Goal: Contribute content: Add original content to the website for others to see

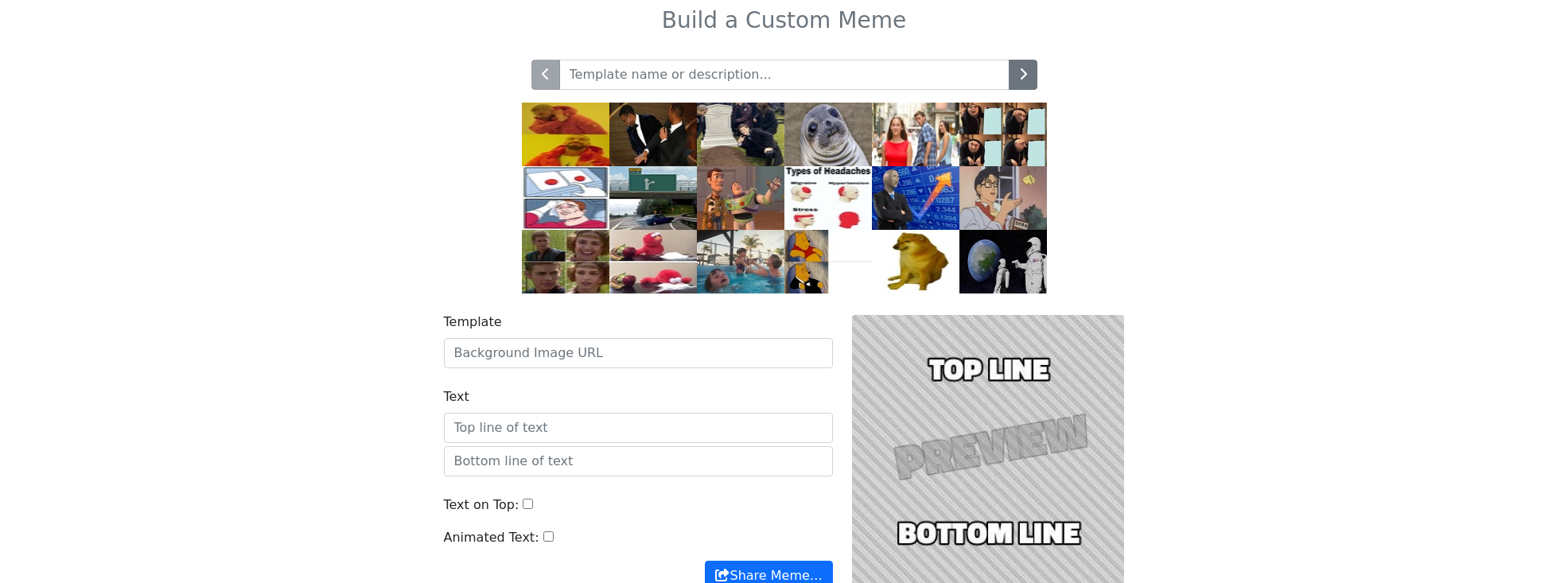
scroll to position [17, 0]
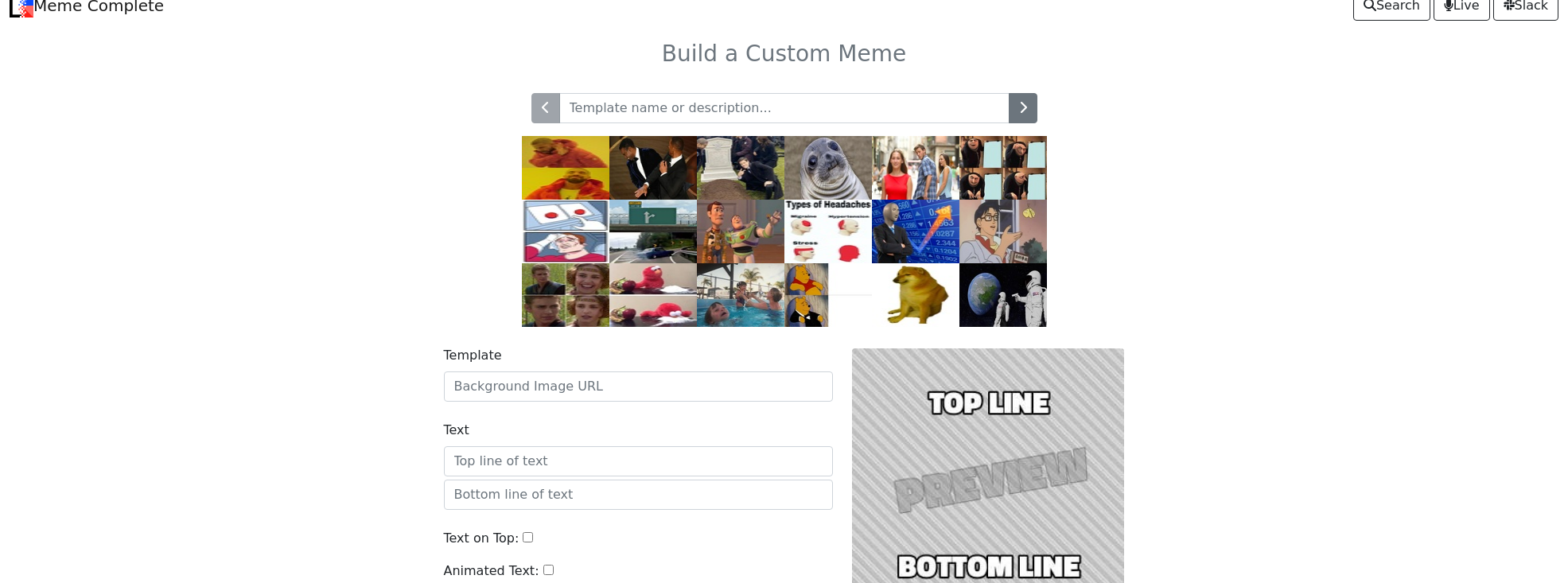
click at [925, 280] on img at bounding box center [916, 295] width 87 height 64
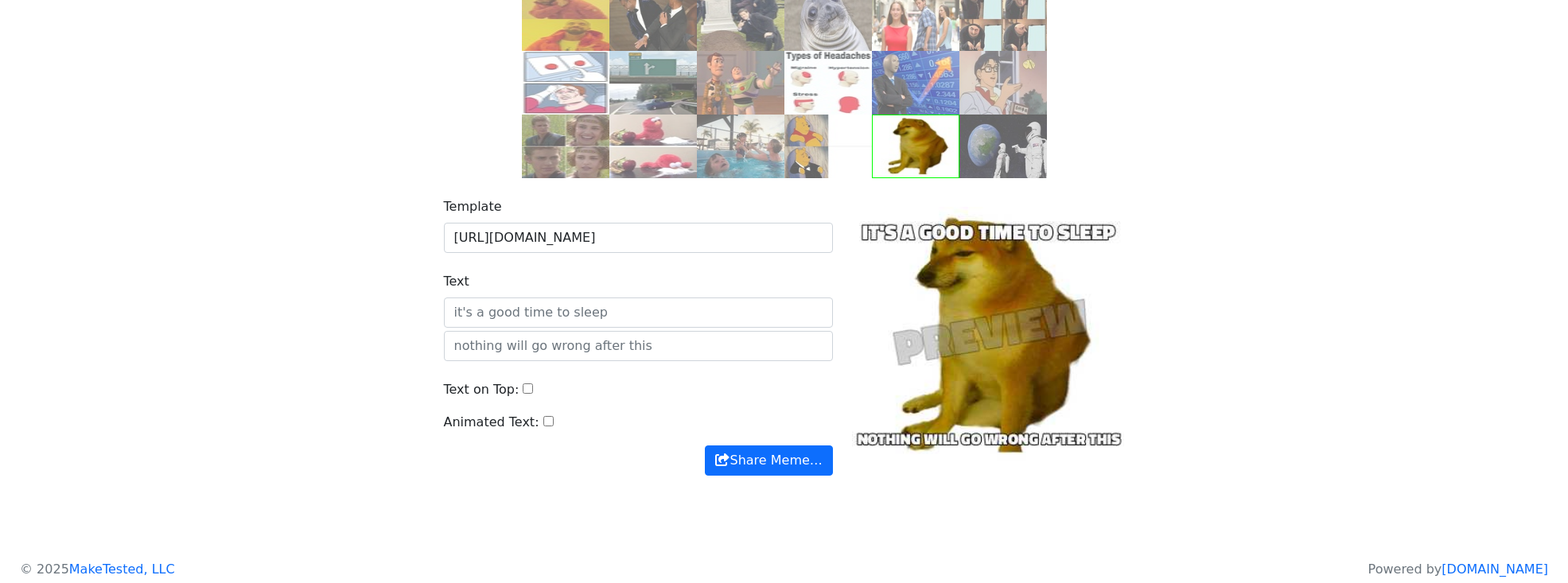
scroll to position [176, 0]
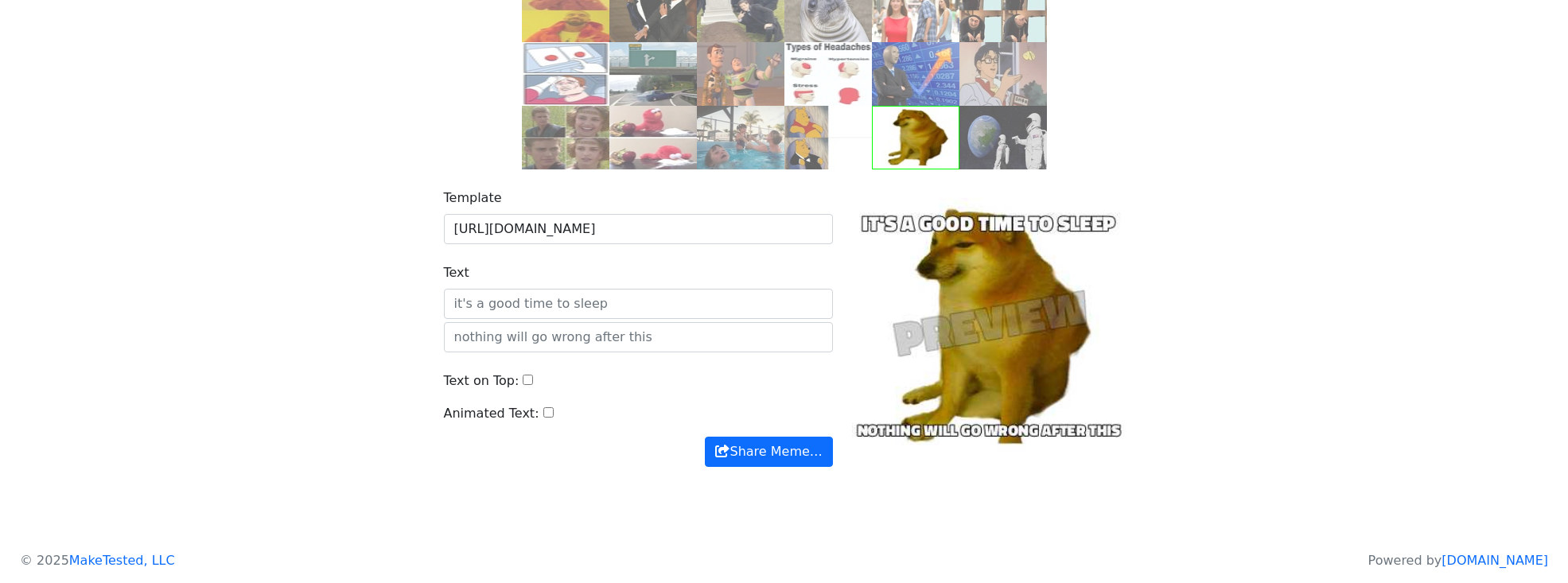
click at [985, 224] on div at bounding box center [988, 327] width 292 height 279
click at [644, 322] on input "text" at bounding box center [638, 338] width 389 height 30
click at [523, 379] on input "Text on Top:" at bounding box center [528, 379] width 10 height 10
checkbox input "true"
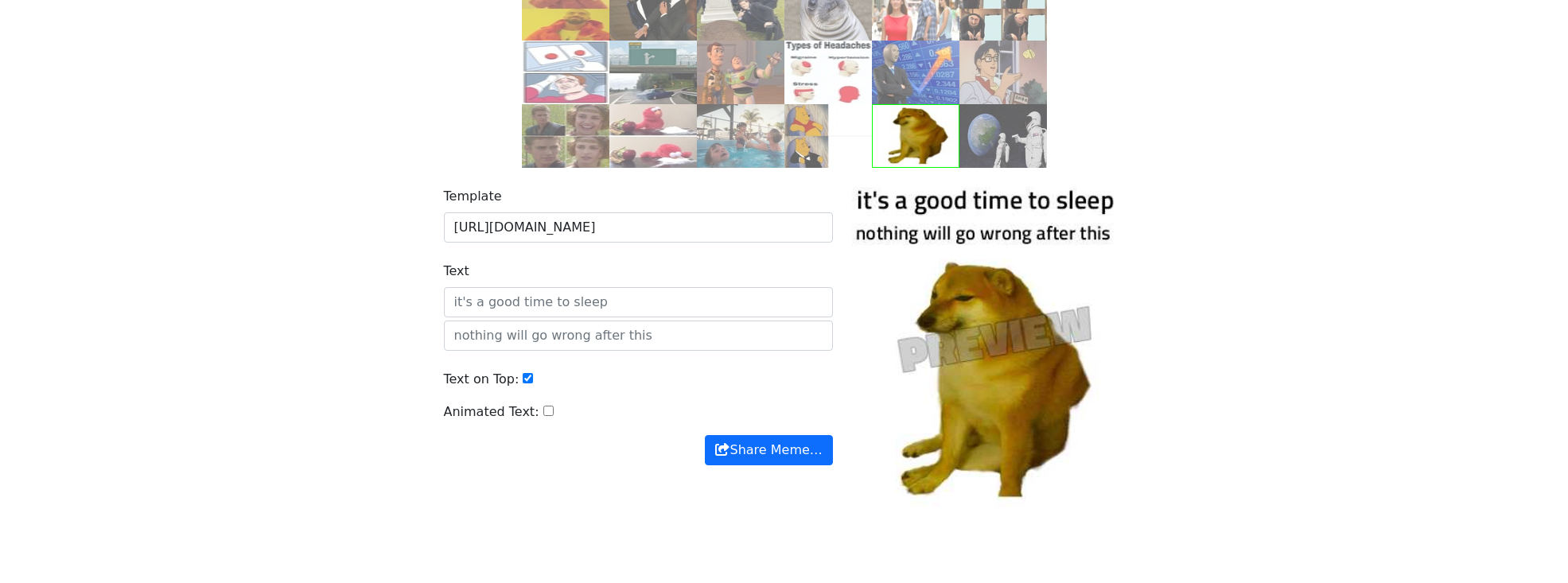
click at [536, 411] on div "Animated Text:" at bounding box center [638, 418] width 389 height 32
click at [547, 412] on input "Animated Text:" at bounding box center [548, 411] width 10 height 10
checkbox input "true"
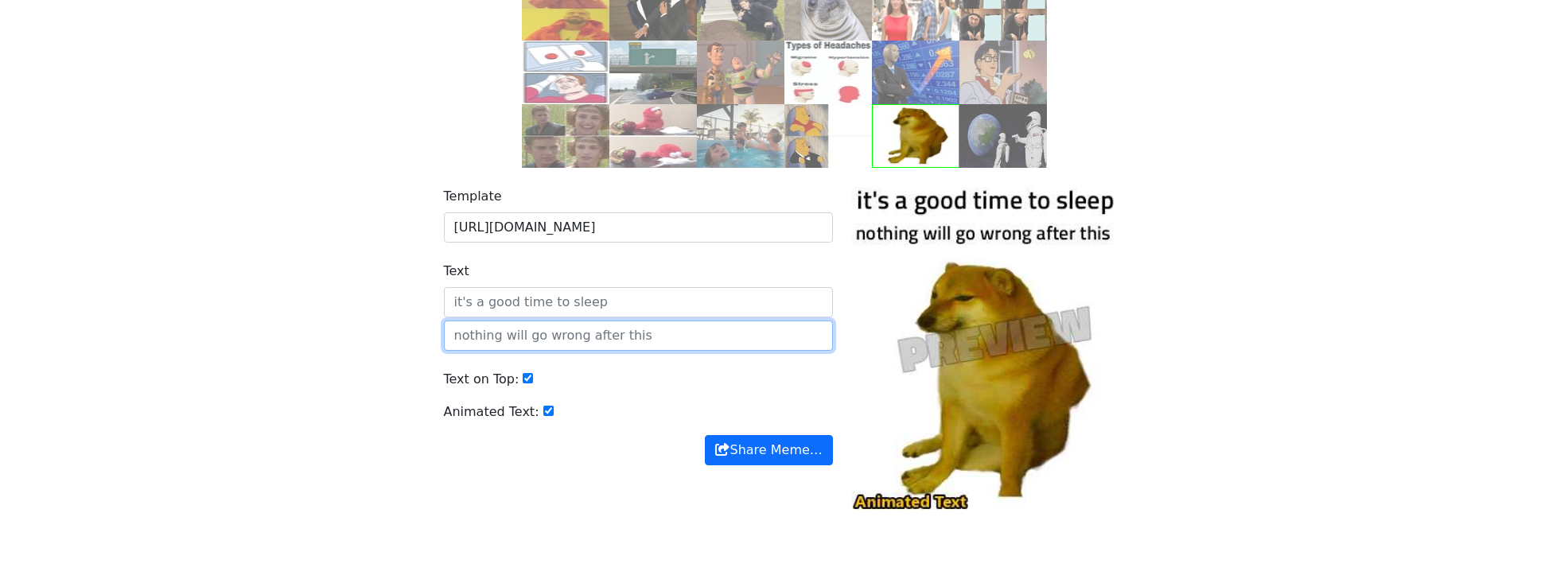
click at [549, 319] on div "Template https://api.memegen.link/images/cheems.jpg Text Text on Top: Animated …" at bounding box center [638, 349] width 408 height 323
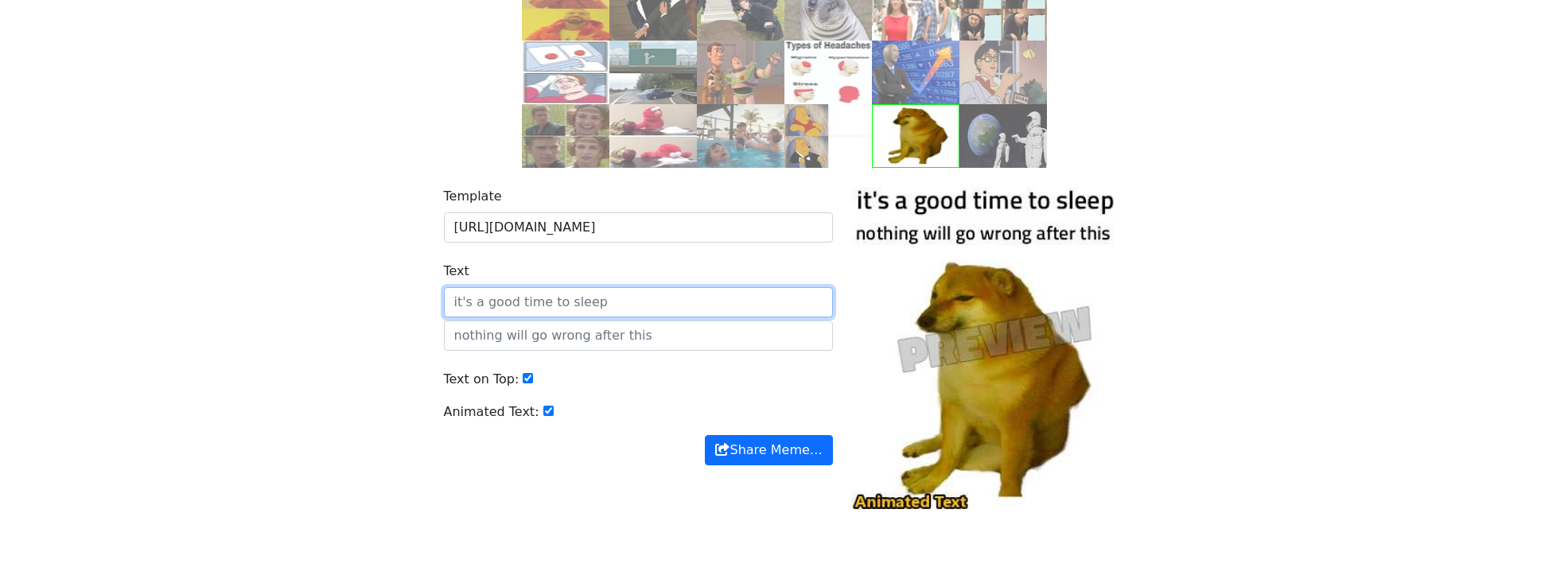
click at [574, 294] on input "Text" at bounding box center [638, 302] width 389 height 30
type input "TSET"
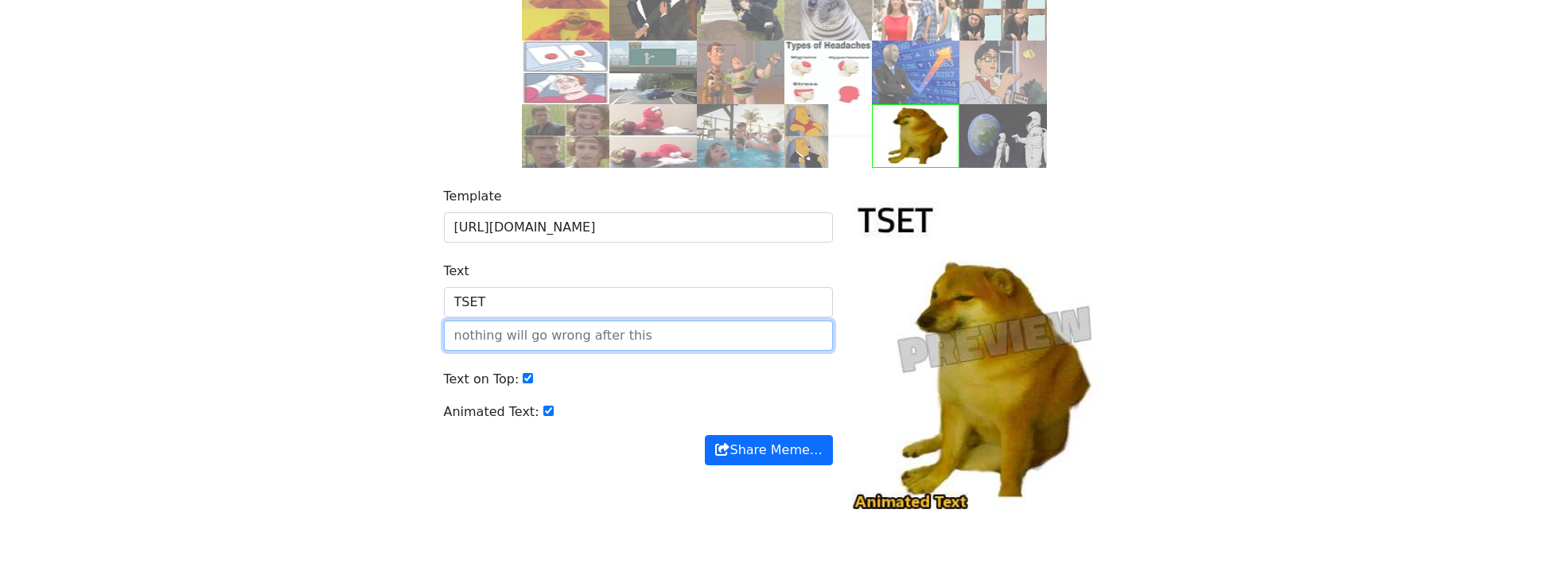
click at [547, 337] on input "text" at bounding box center [638, 336] width 389 height 30
type input "SSSS"
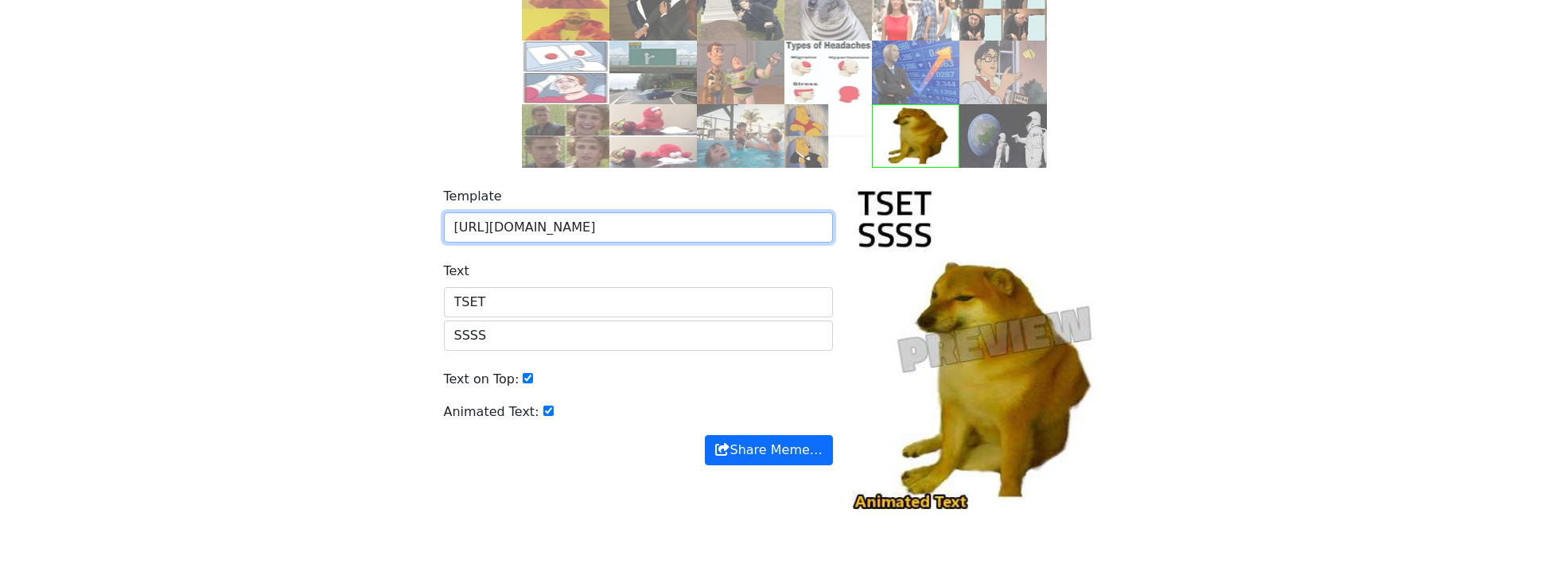
click at [751, 229] on input "https://api.memegen.link/images/cheems.jpg" at bounding box center [638, 227] width 389 height 30
click at [793, 455] on button "Share Meme…" at bounding box center [768, 451] width 127 height 30
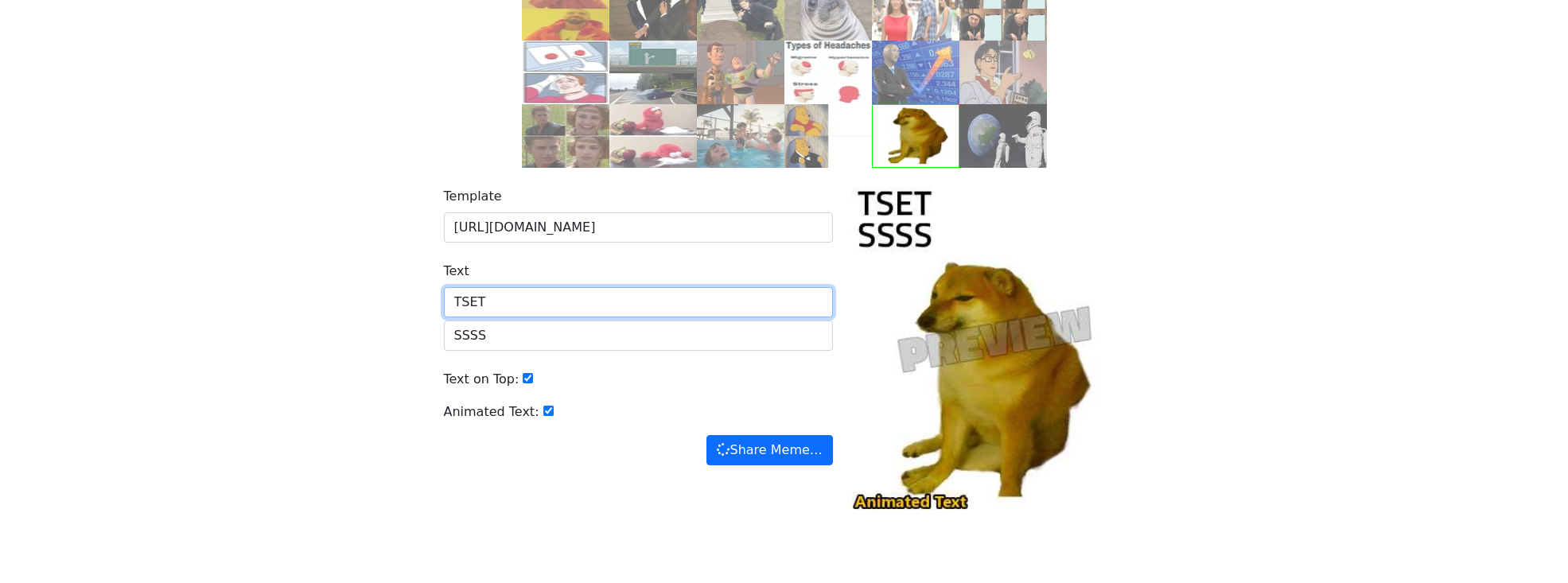
click at [503, 305] on input "TSET" at bounding box center [638, 302] width 389 height 30
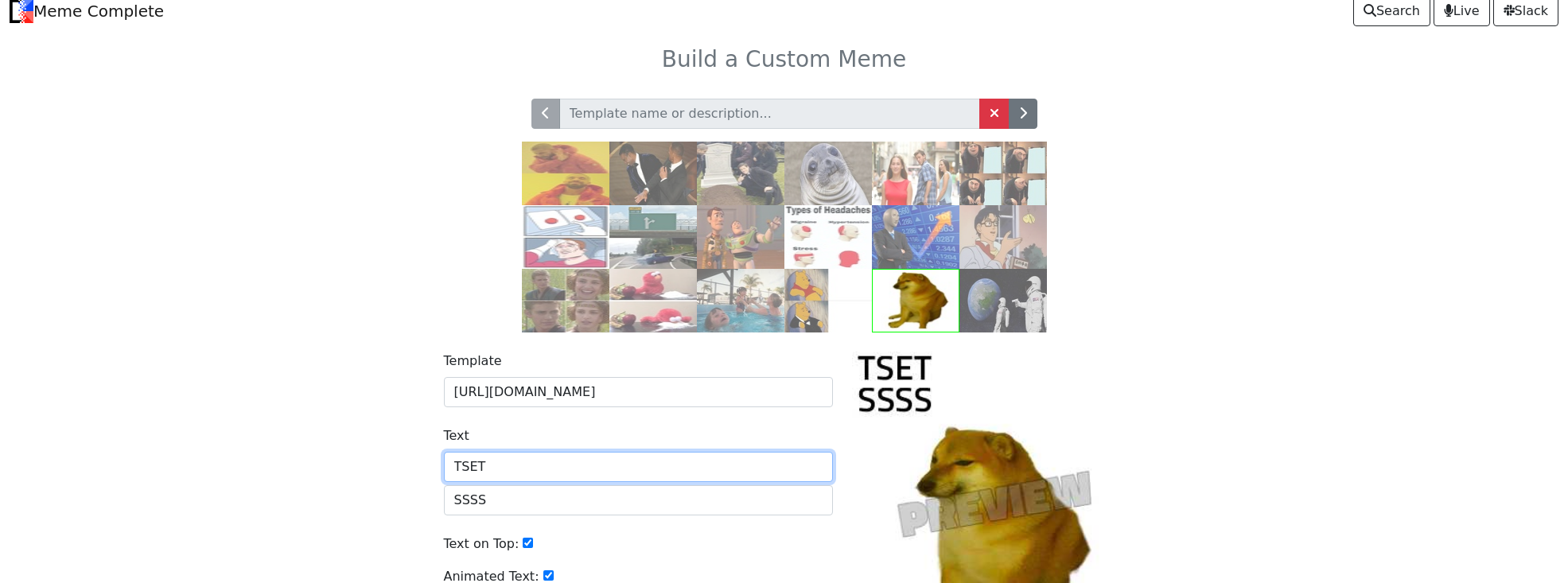
scroll to position [0, 0]
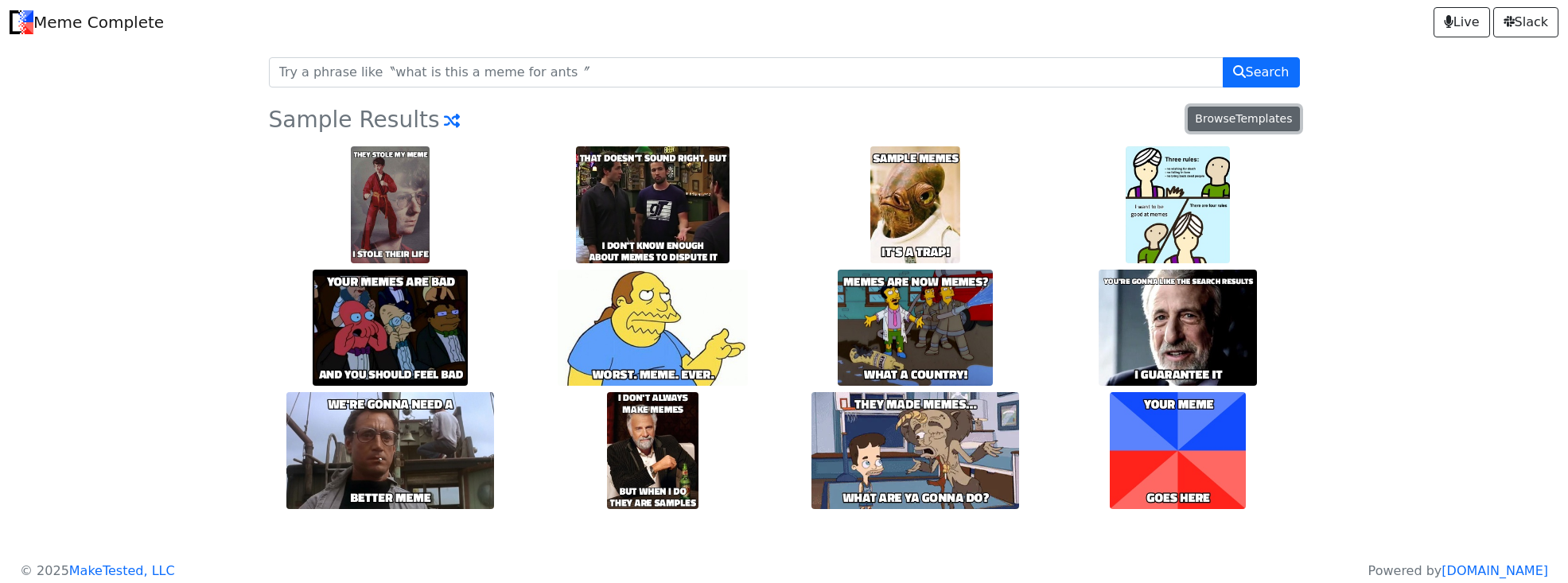
click at [1267, 119] on link "Browse Templates" at bounding box center [1243, 119] width 111 height 25
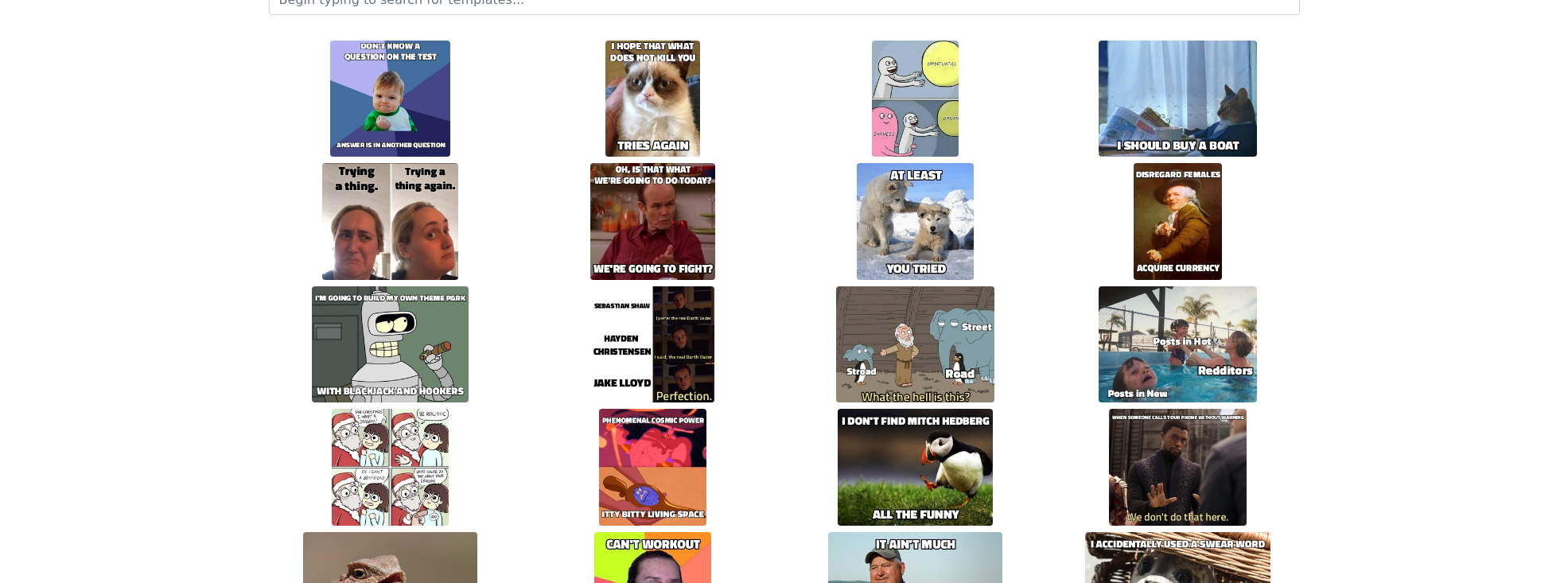
scroll to position [80, 0]
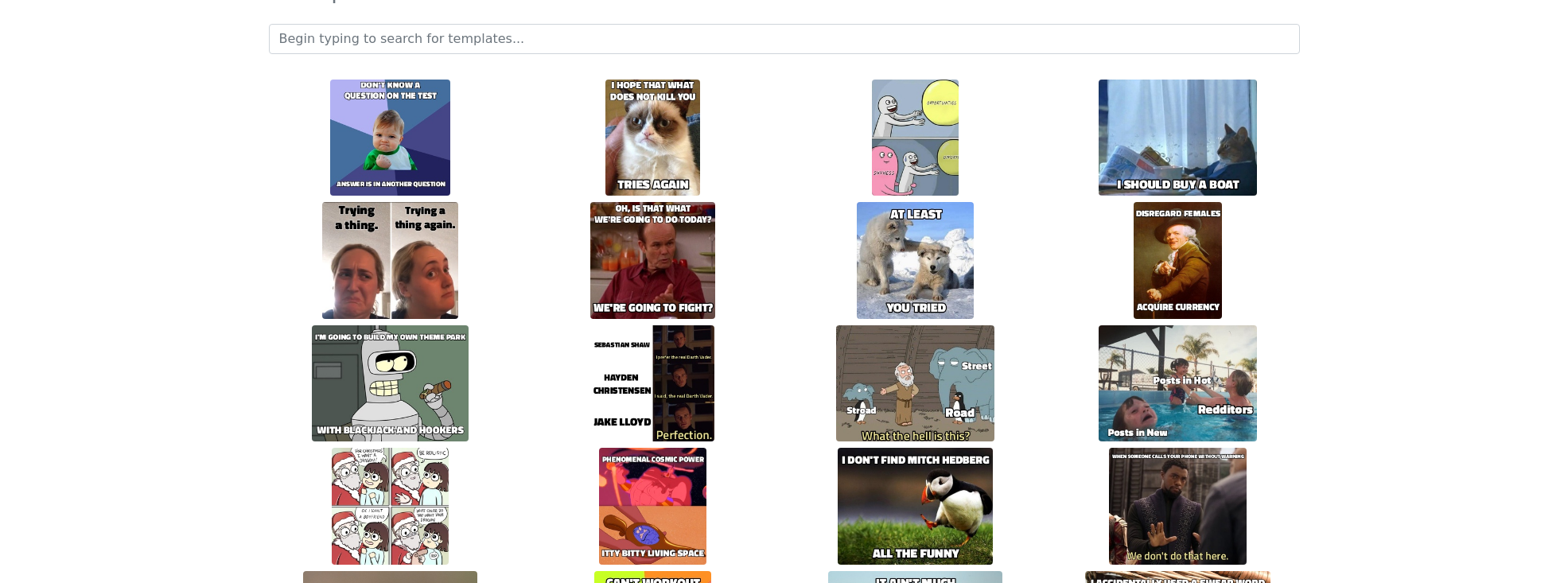
click at [907, 133] on img at bounding box center [915, 138] width 87 height 117
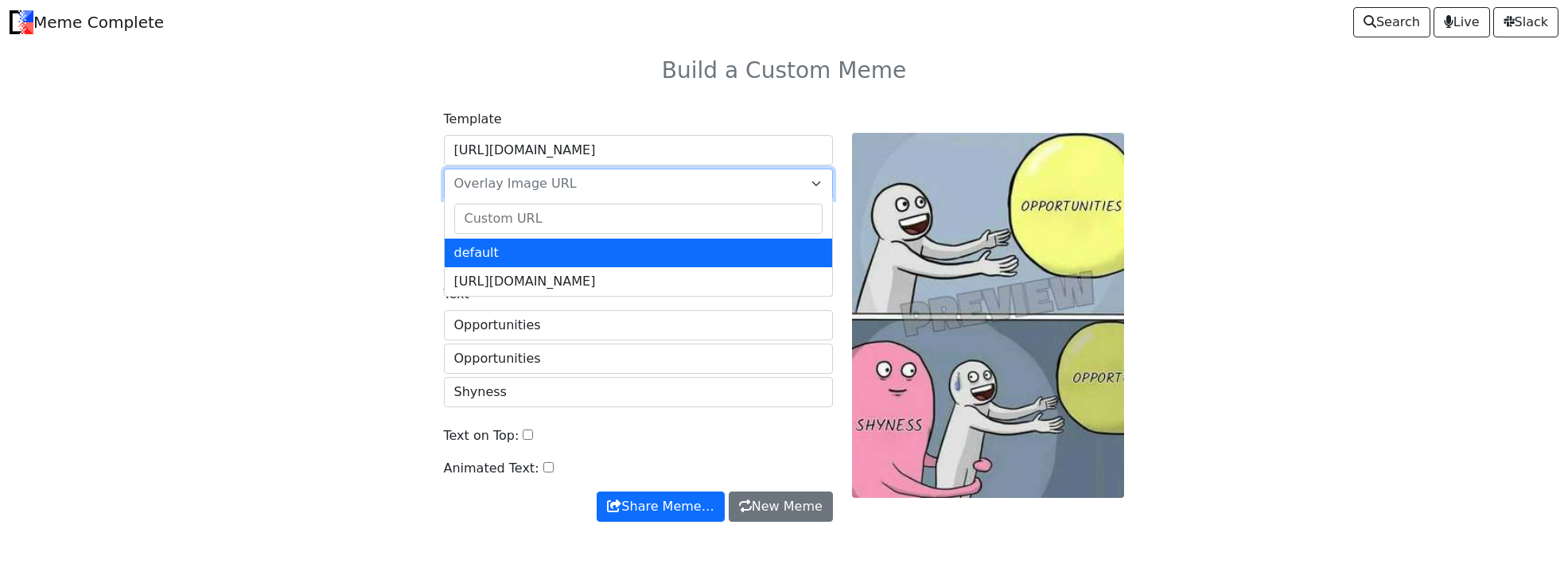
click at [806, 183] on span "Overlay Image URL" at bounding box center [638, 184] width 389 height 30
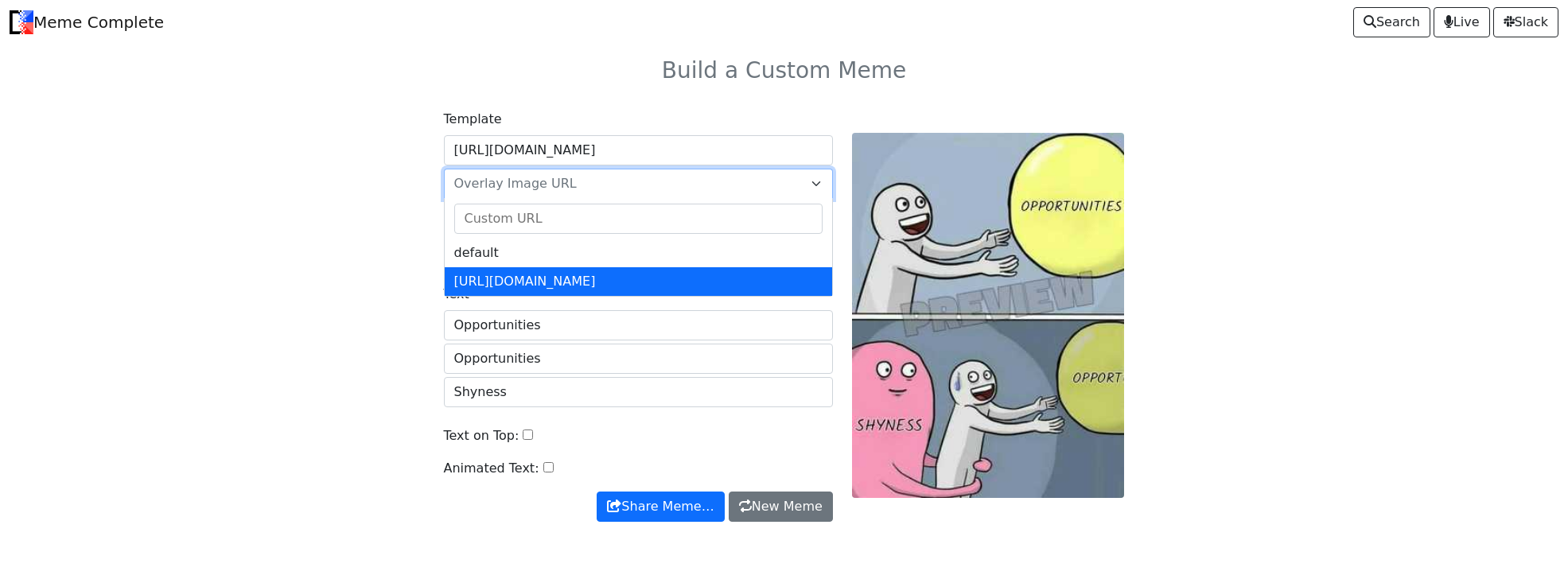
select select "https://memecomplete.com/static/images/logo.png"
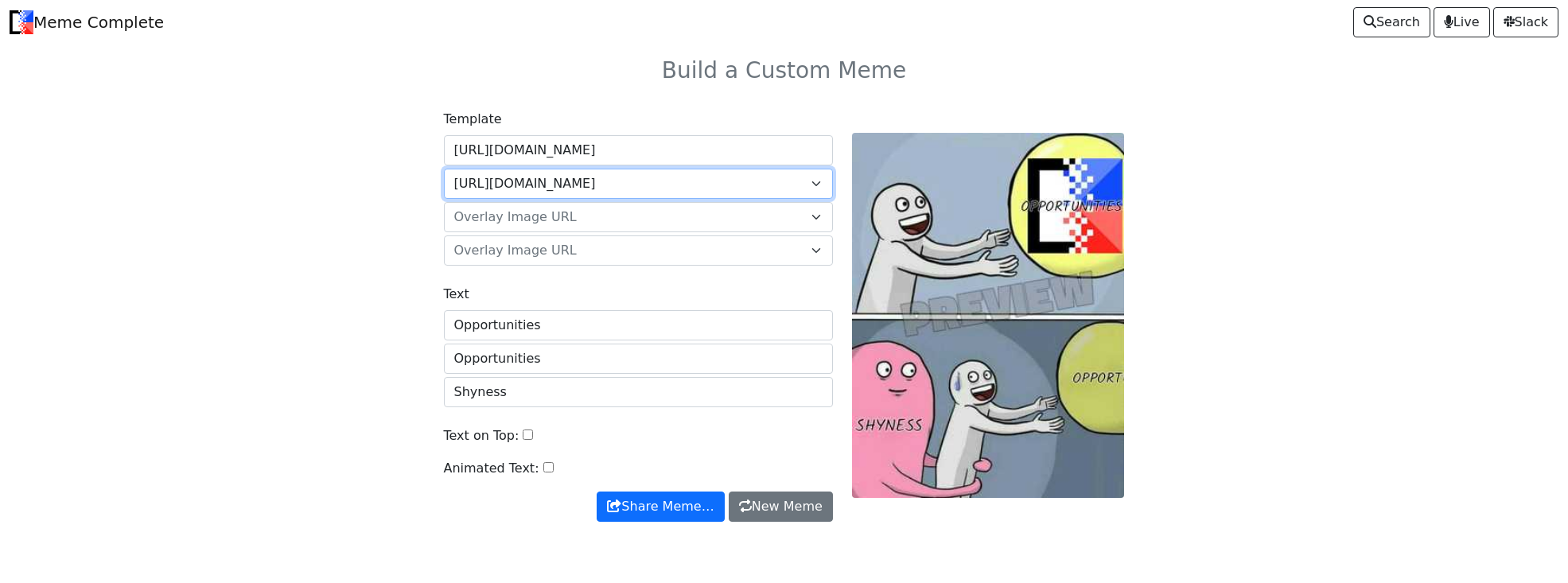
click at [765, 217] on span "Overlay Image URL" at bounding box center [629, 217] width 349 height 19
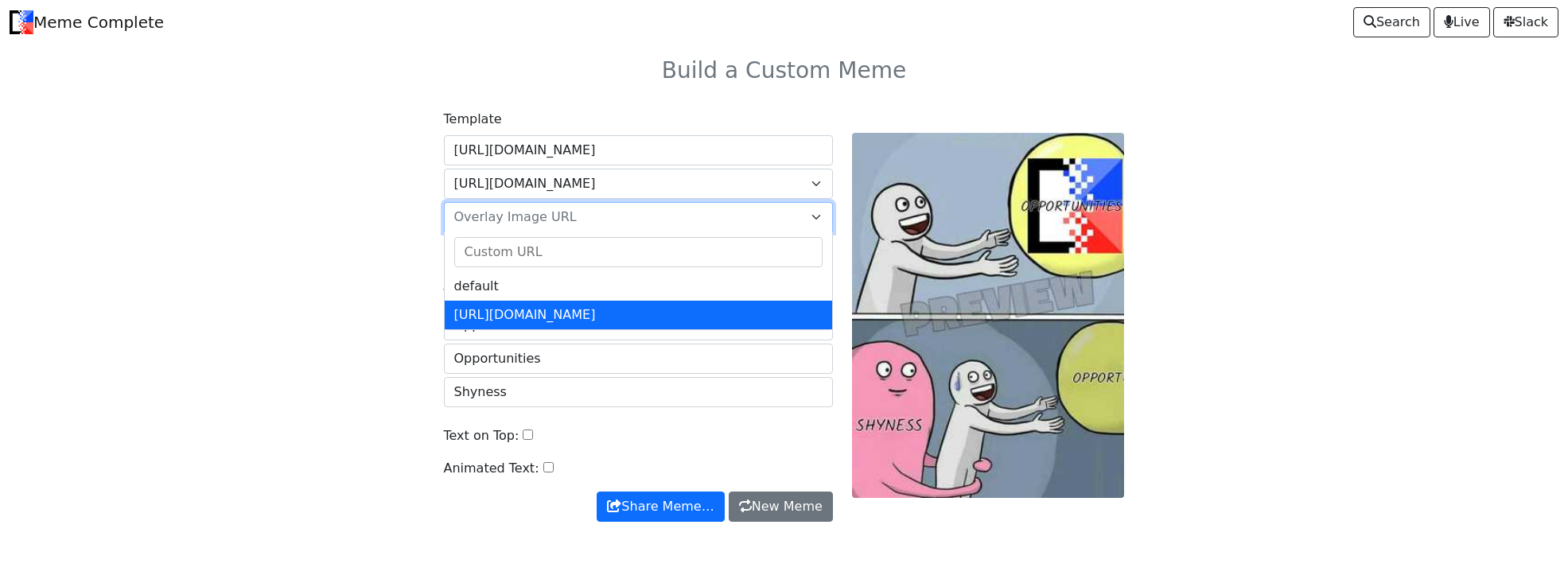
select select "https://memecomplete.com/static/images/logo.png"
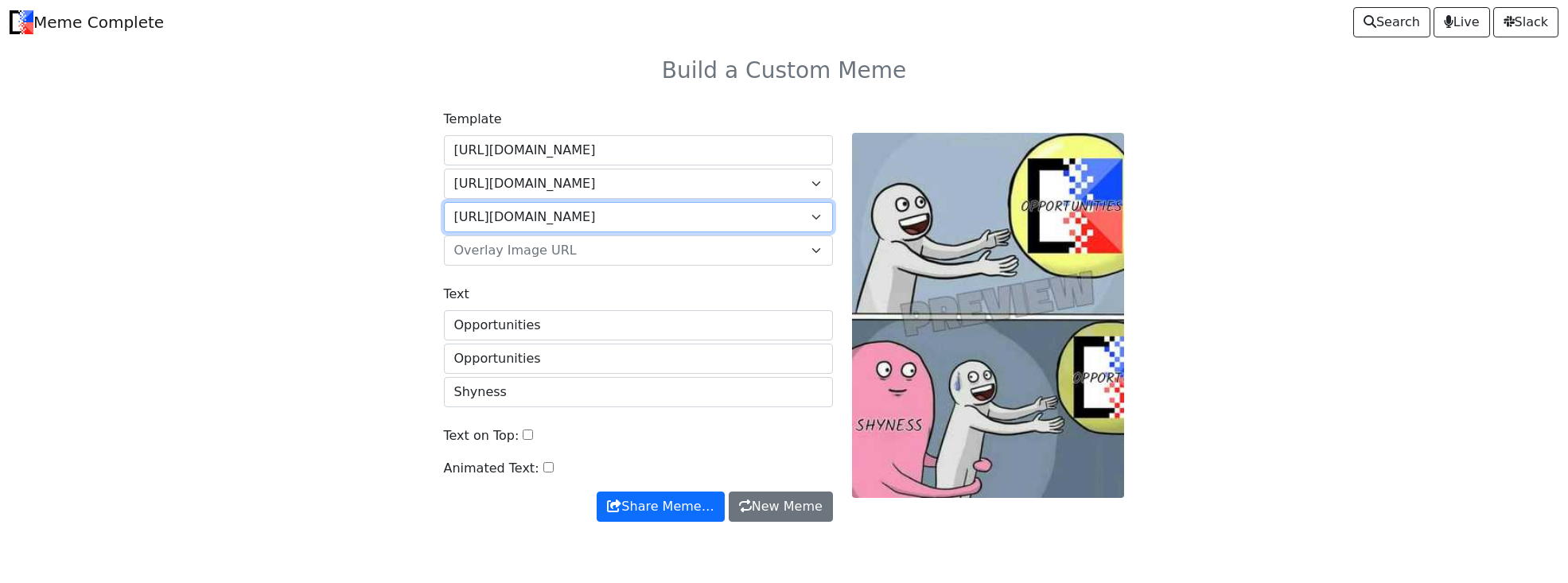
click at [757, 250] on span "Overlay Image URL" at bounding box center [629, 250] width 349 height 19
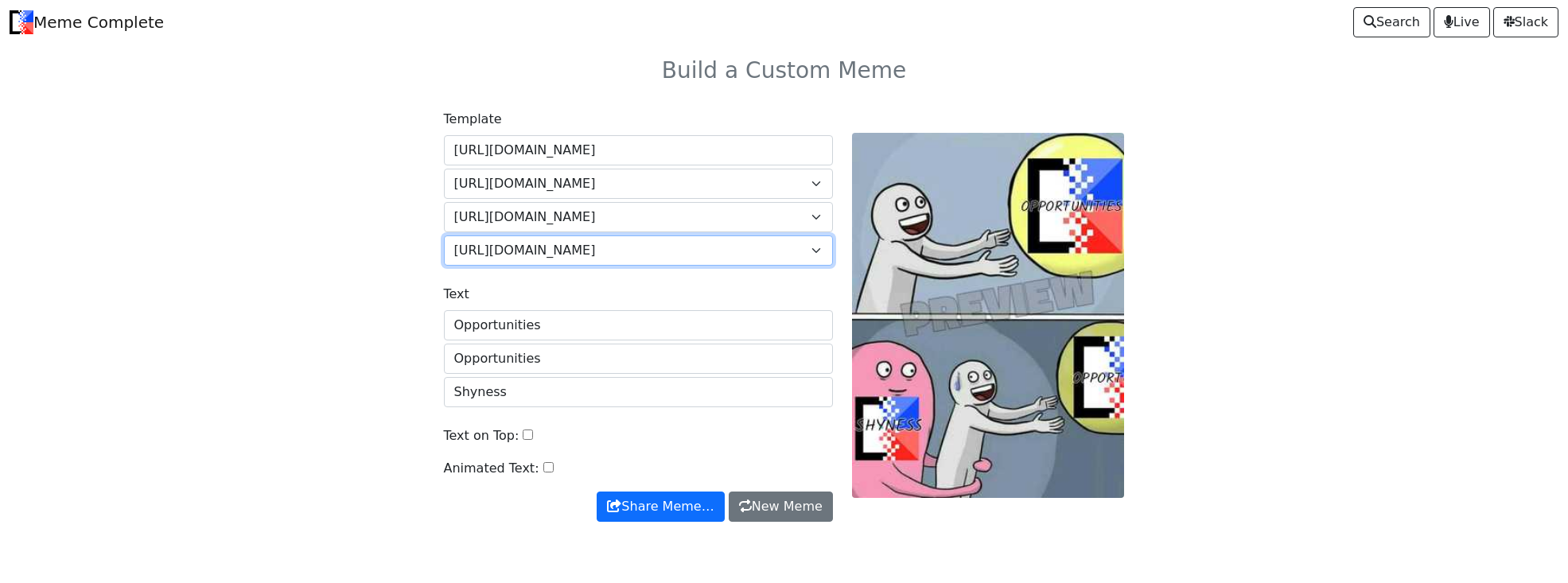
click at [798, 251] on span "https://memecomplete.com/static/images/logo.png" at bounding box center [629, 250] width 349 height 19
click at [772, 258] on span "default" at bounding box center [629, 250] width 349 height 19
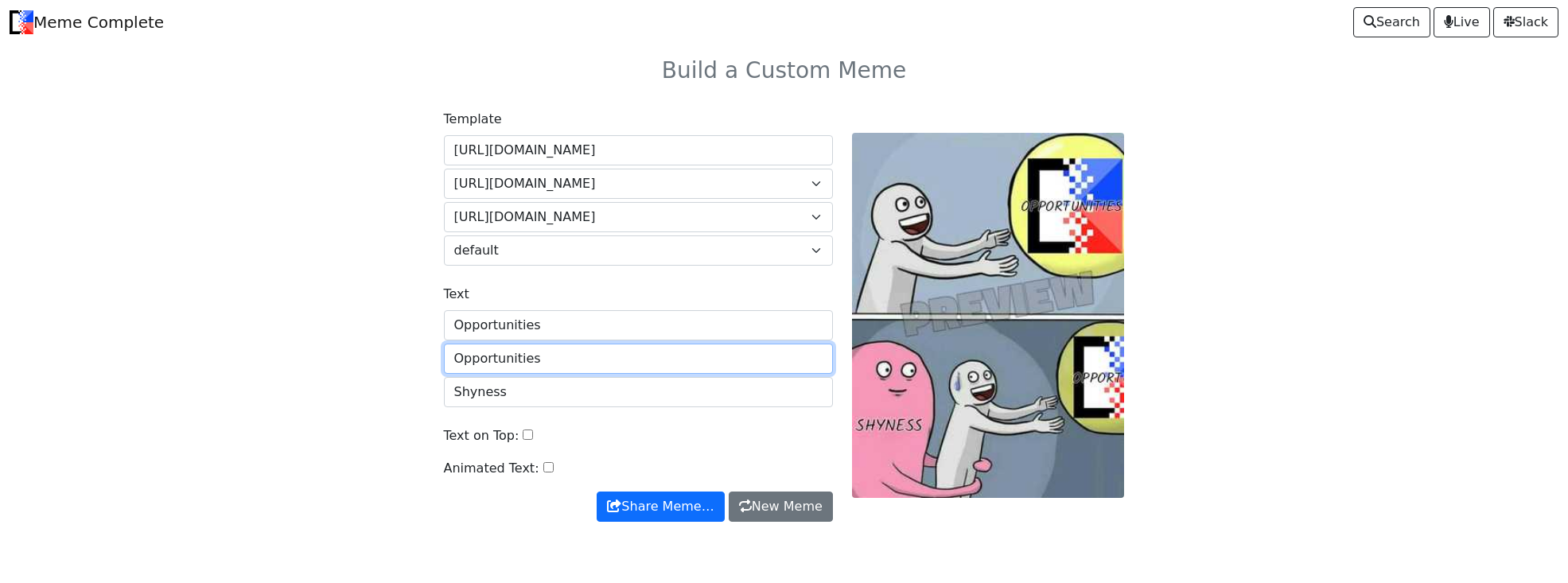
click at [697, 364] on input "Opportunities" at bounding box center [638, 359] width 389 height 30
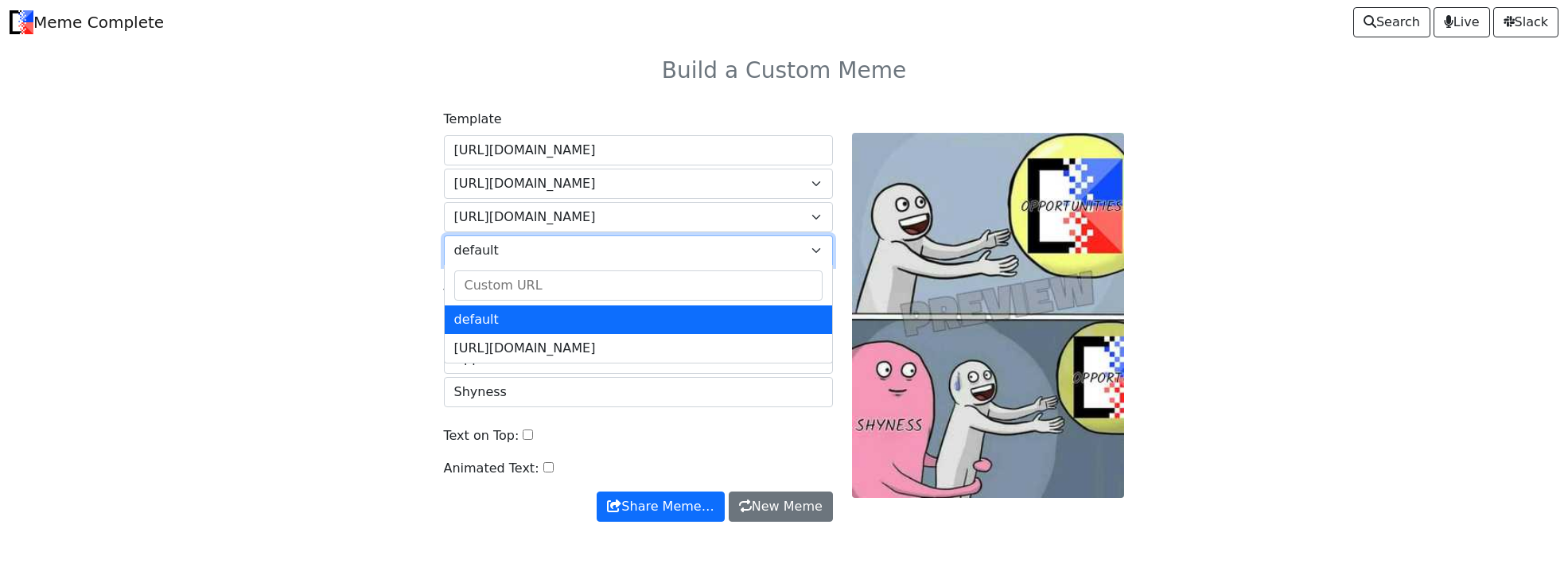
click at [644, 253] on span "default" at bounding box center [629, 250] width 349 height 19
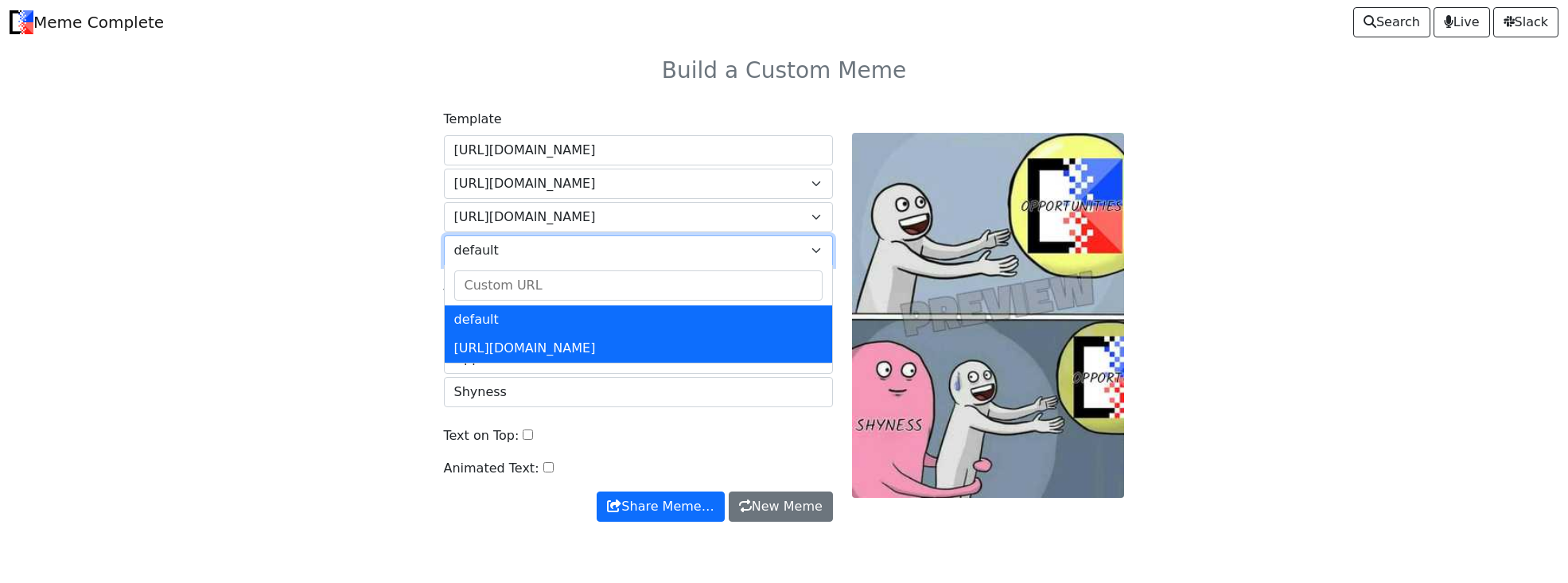
select select "https://memecomplete.com/static/images/logo.png"
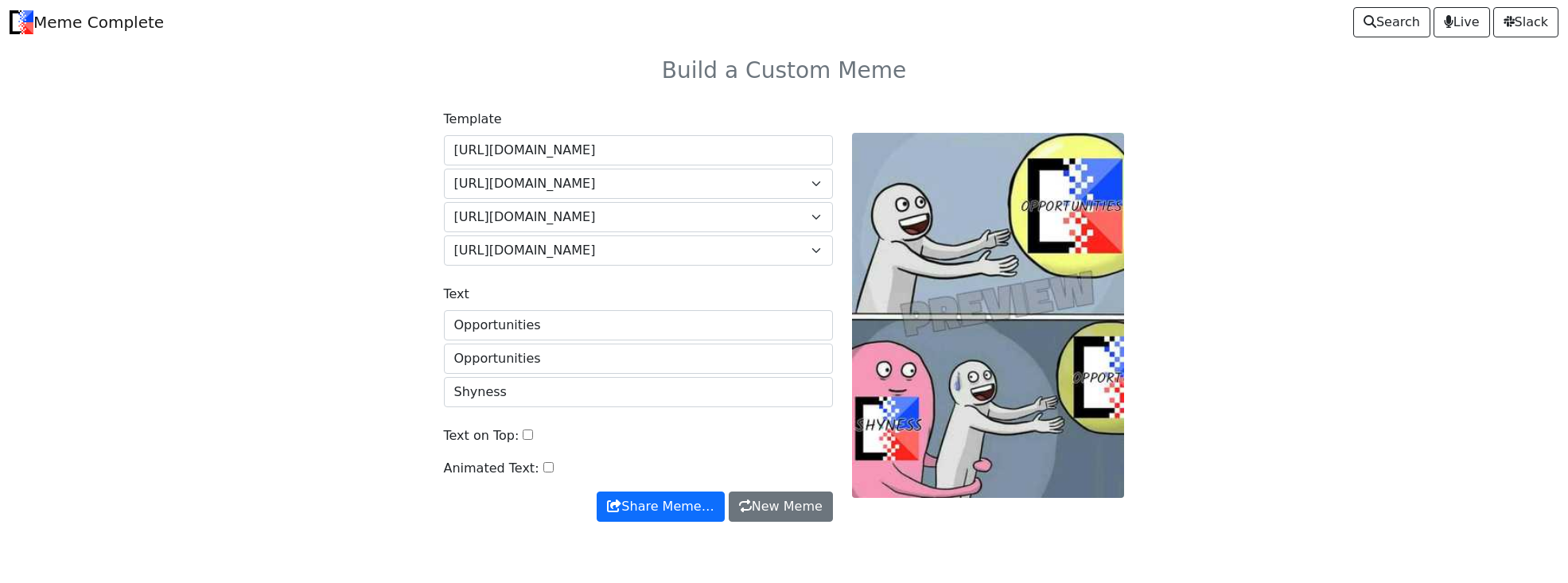
click at [527, 436] on input "Text on Top:" at bounding box center [528, 435] width 10 height 10
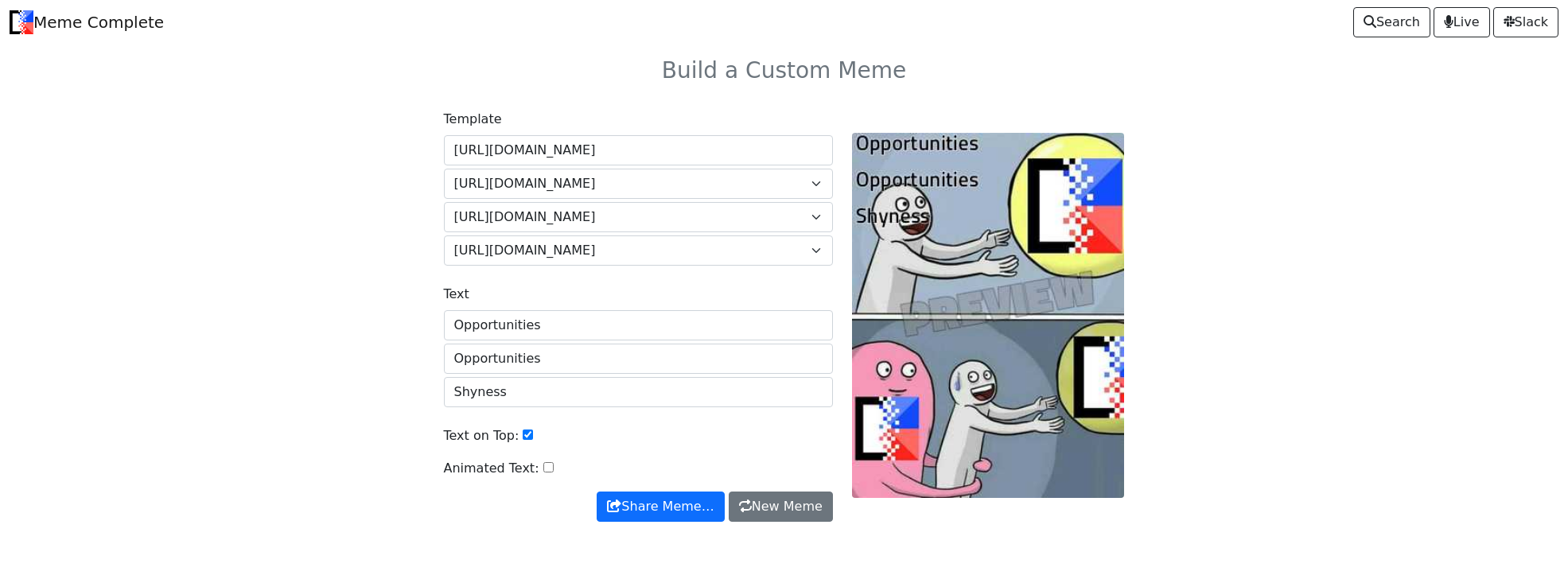
click at [527, 436] on input "Text on Top:" at bounding box center [528, 435] width 10 height 10
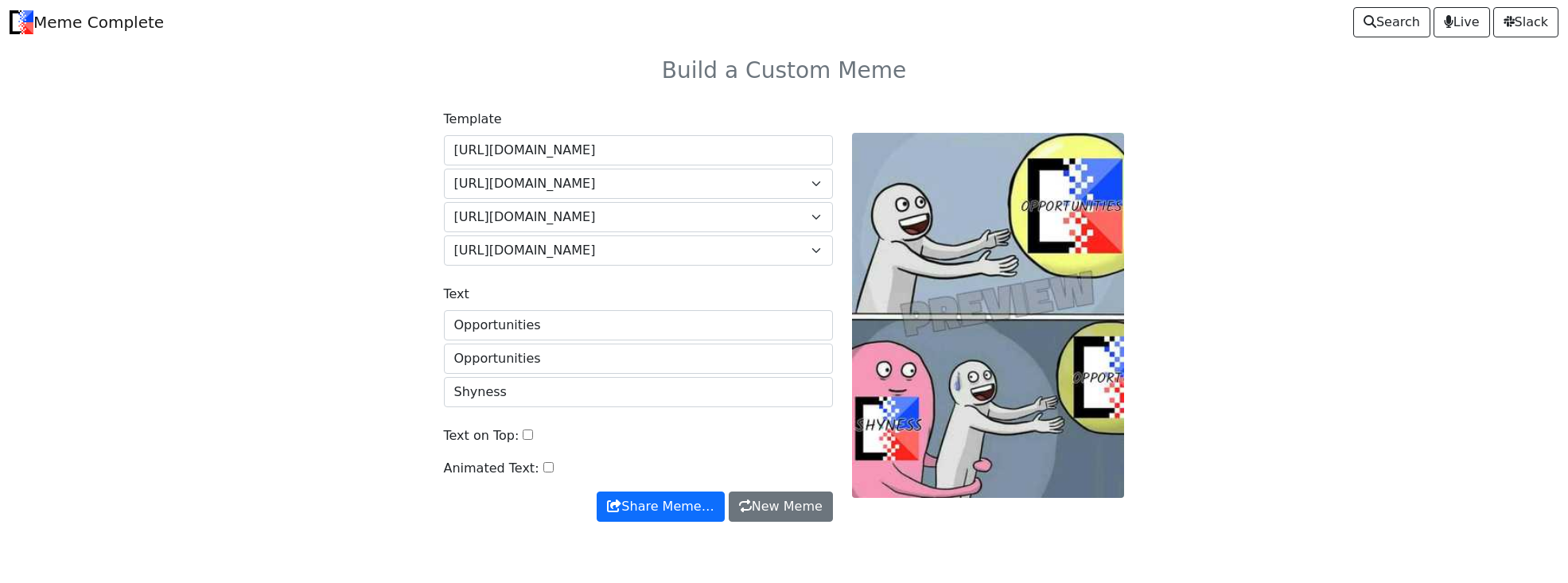
click at [527, 436] on input "Text on Top:" at bounding box center [528, 435] width 10 height 10
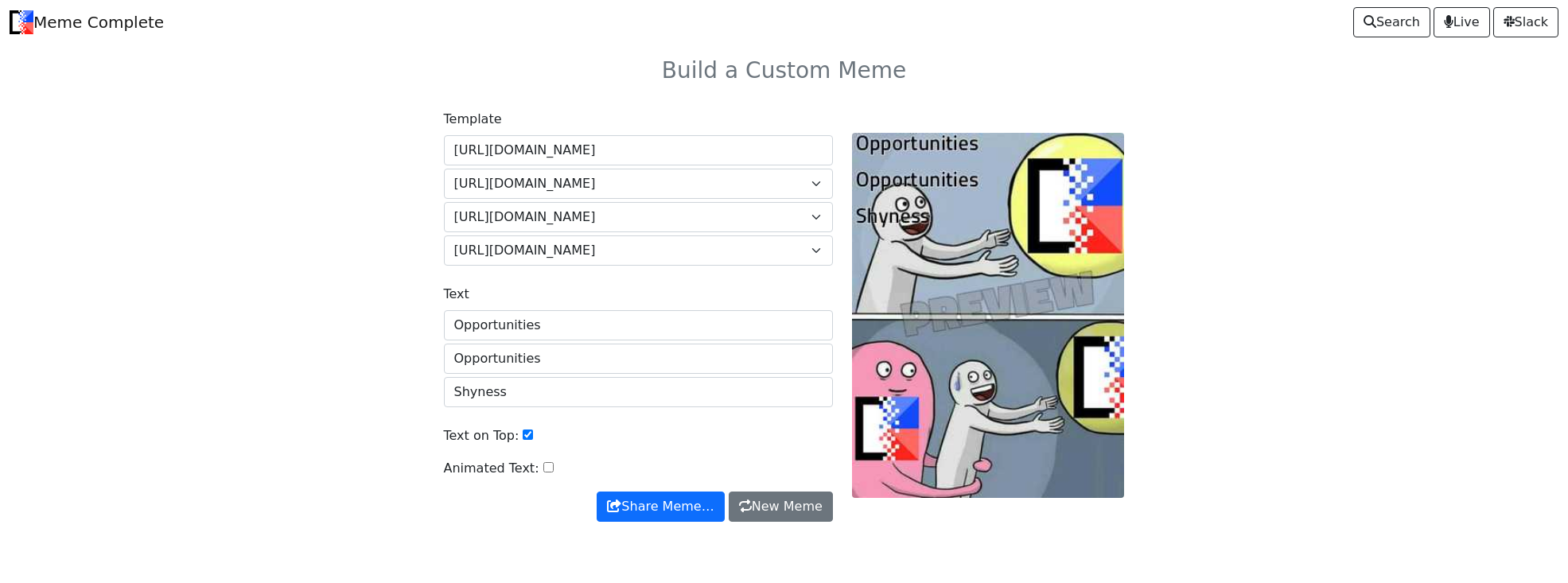
click at [527, 436] on input "Text on Top:" at bounding box center [528, 435] width 10 height 10
checkbox input "false"
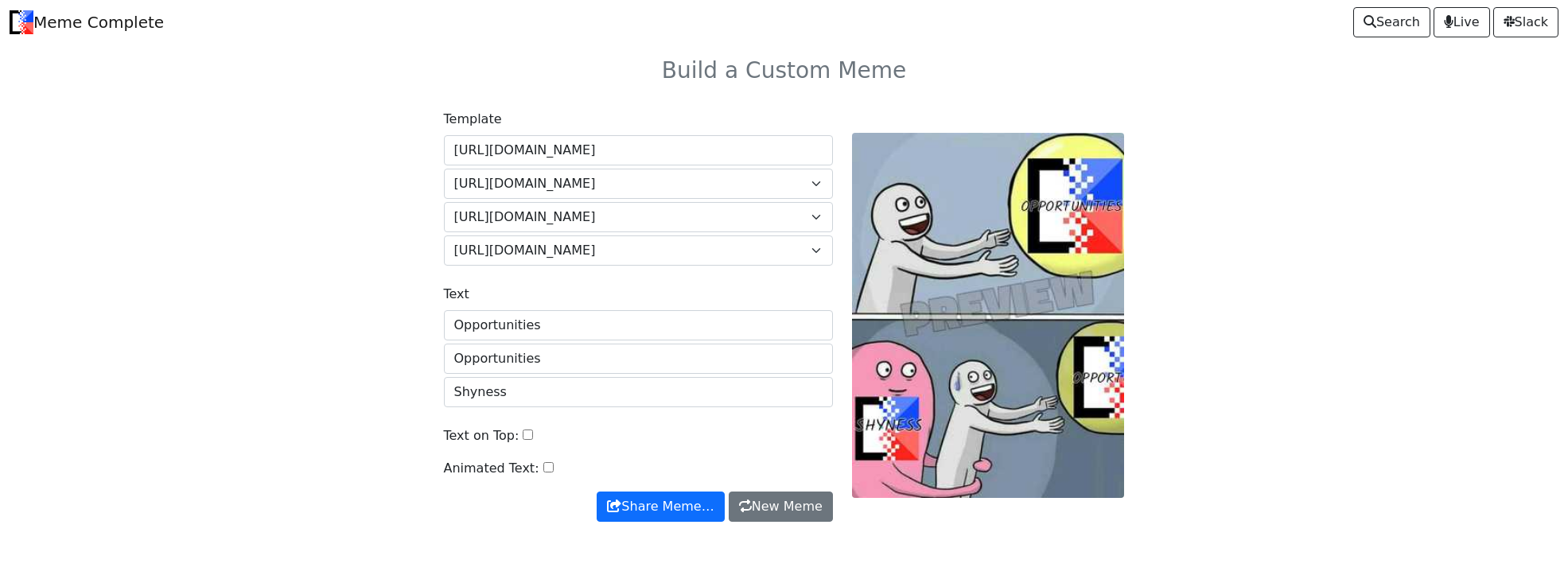
click at [546, 469] on input "Animated Text:" at bounding box center [548, 467] width 10 height 10
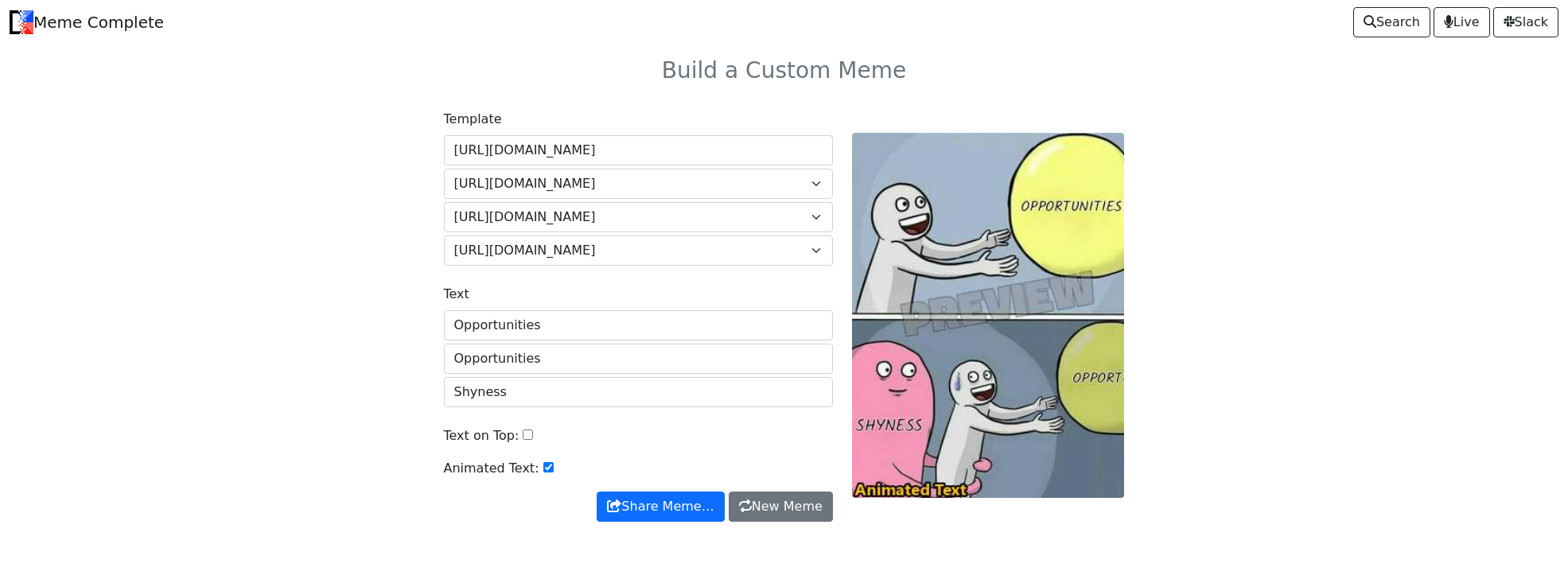
click at [546, 469] on input "Animated Text:" at bounding box center [548, 467] width 10 height 10
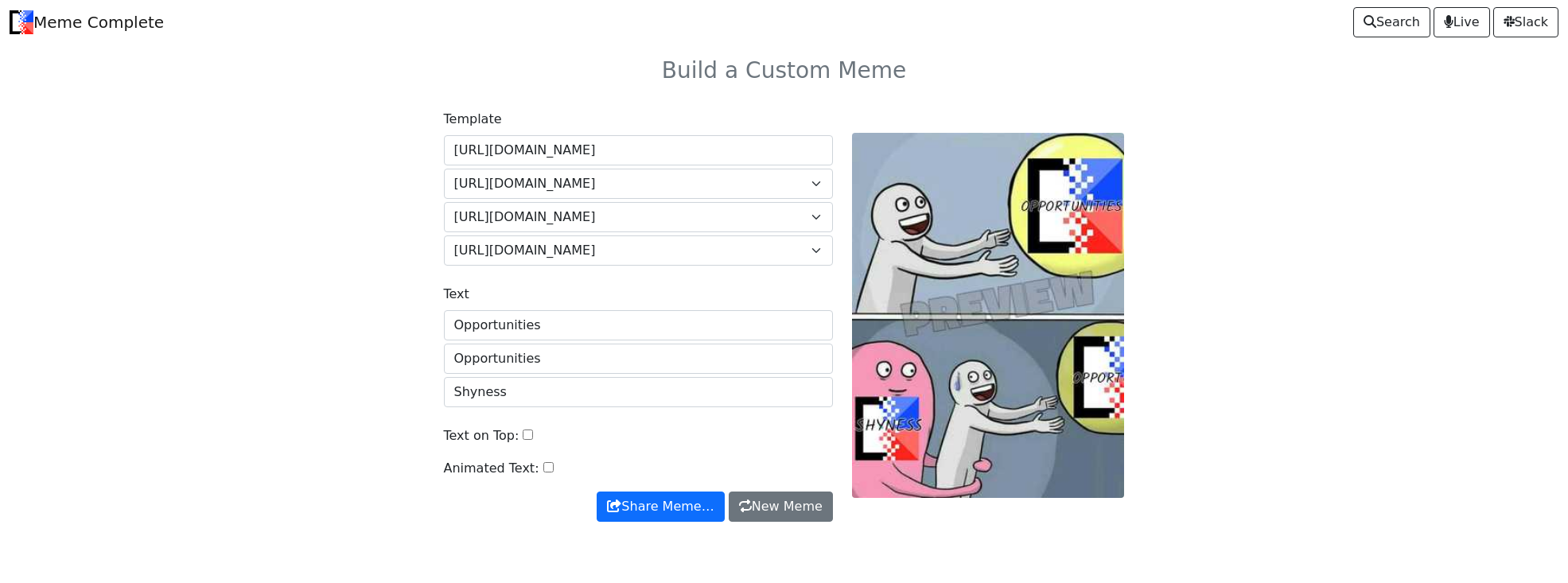
click at [546, 469] on input "Animated Text:" at bounding box center [548, 467] width 10 height 10
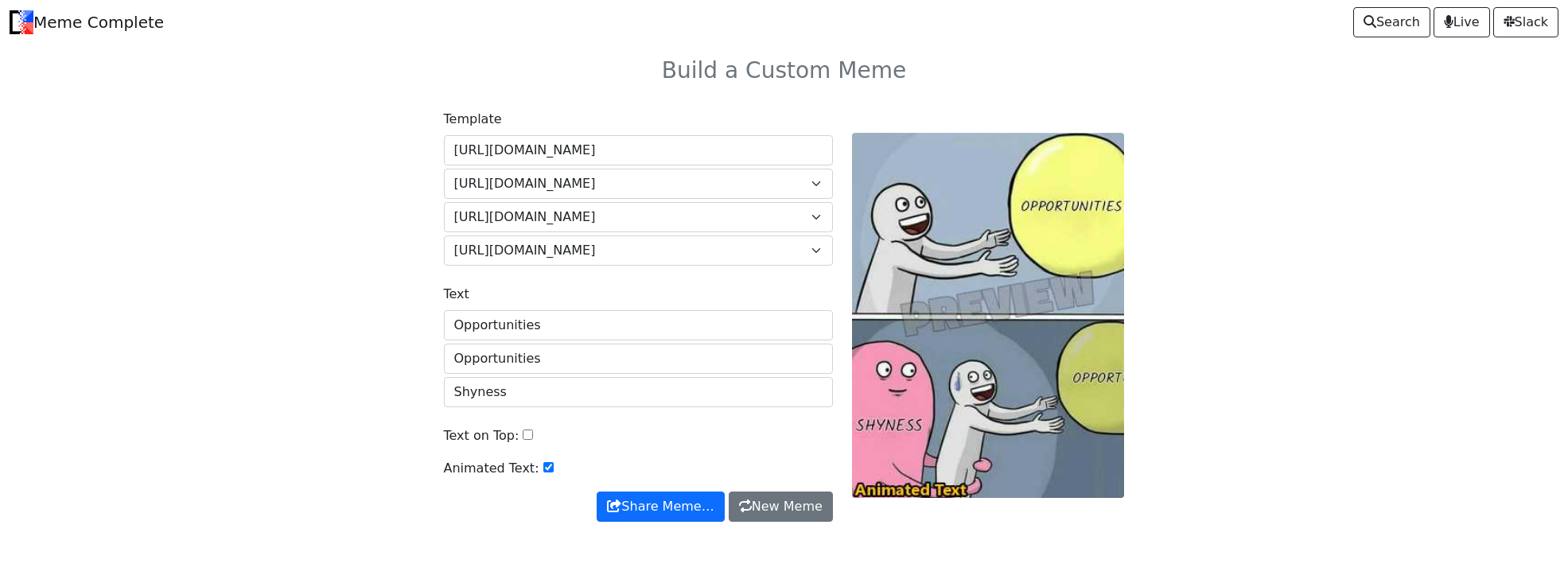
click at [931, 386] on div at bounding box center [988, 315] width 292 height 412
click at [931, 260] on div at bounding box center [988, 315] width 292 height 412
click at [547, 465] on input "Animated Text:" at bounding box center [548, 467] width 10 height 10
checkbox input "false"
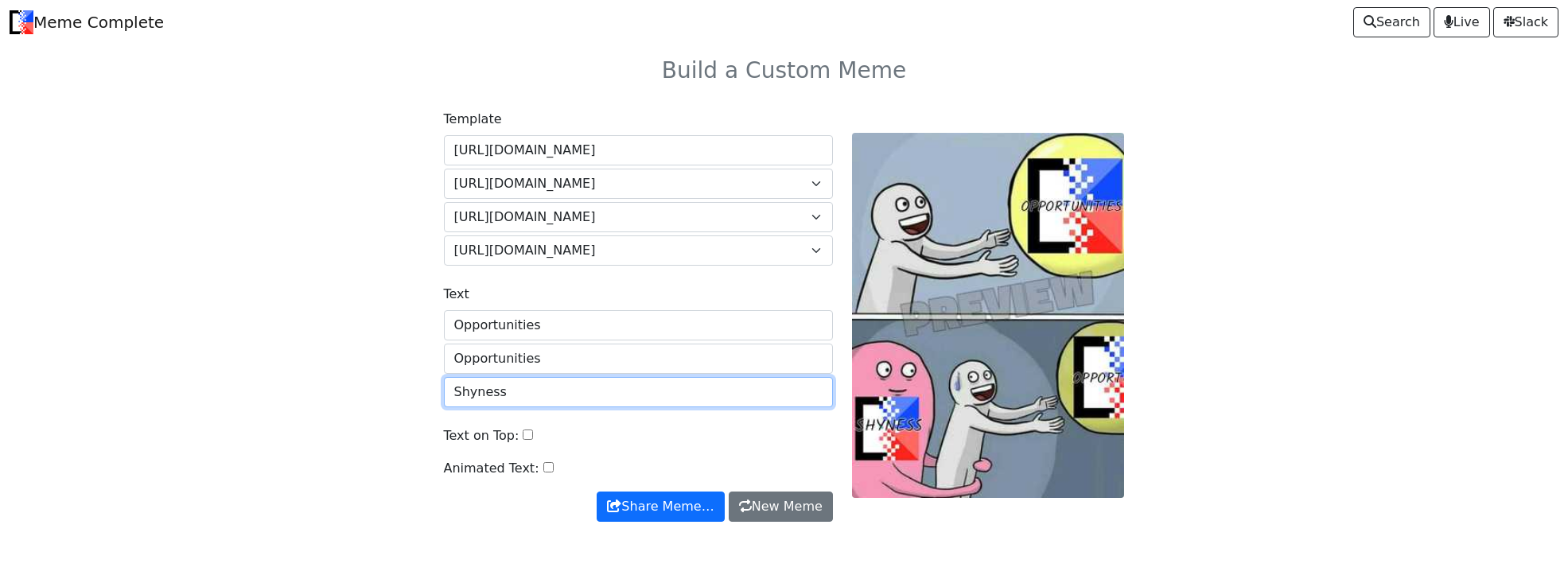
click at [652, 398] on input "Shyness" at bounding box center [638, 392] width 389 height 30
click at [646, 357] on input "Opportunities" at bounding box center [638, 359] width 389 height 30
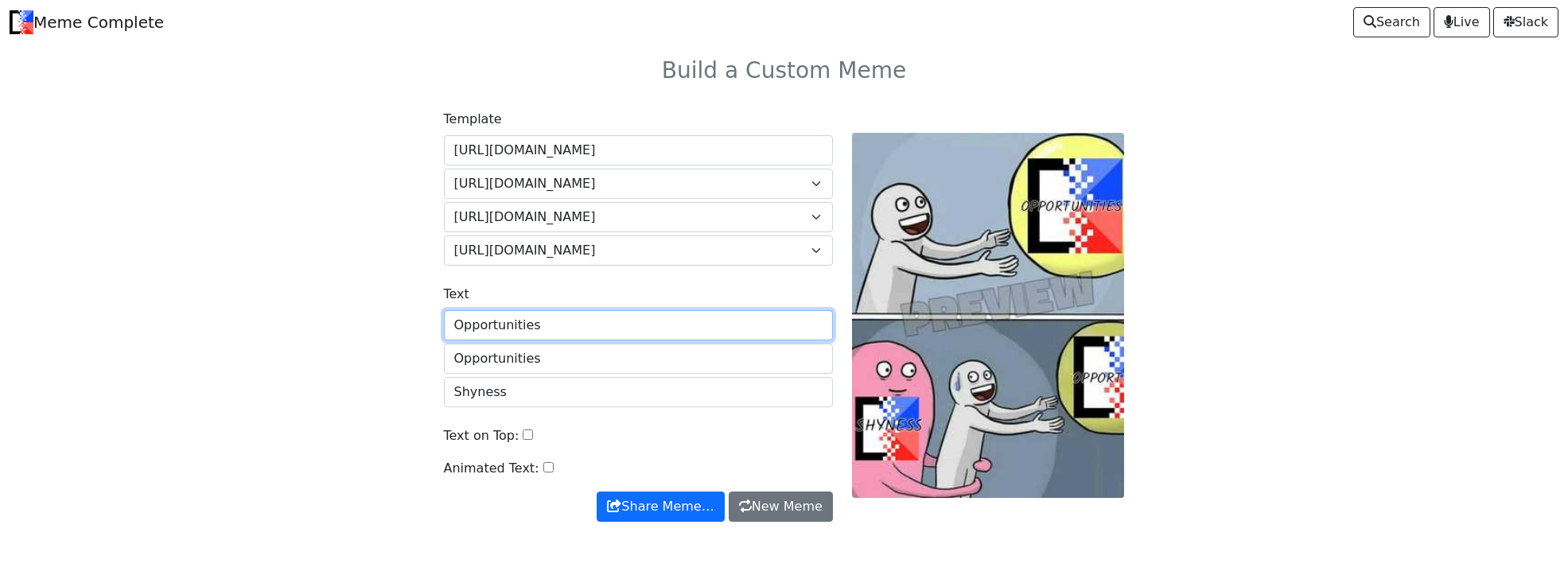
click at [661, 317] on input "Opportunities" at bounding box center [638, 325] width 389 height 30
drag, startPoint x: 1074, startPoint y: 226, endPoint x: 1013, endPoint y: 244, distance: 63.6
click at [1013, 244] on div at bounding box center [988, 315] width 292 height 412
click at [1060, 229] on div at bounding box center [988, 315] width 292 height 412
click at [776, 511] on span "New Meme" at bounding box center [781, 507] width 84 height 19
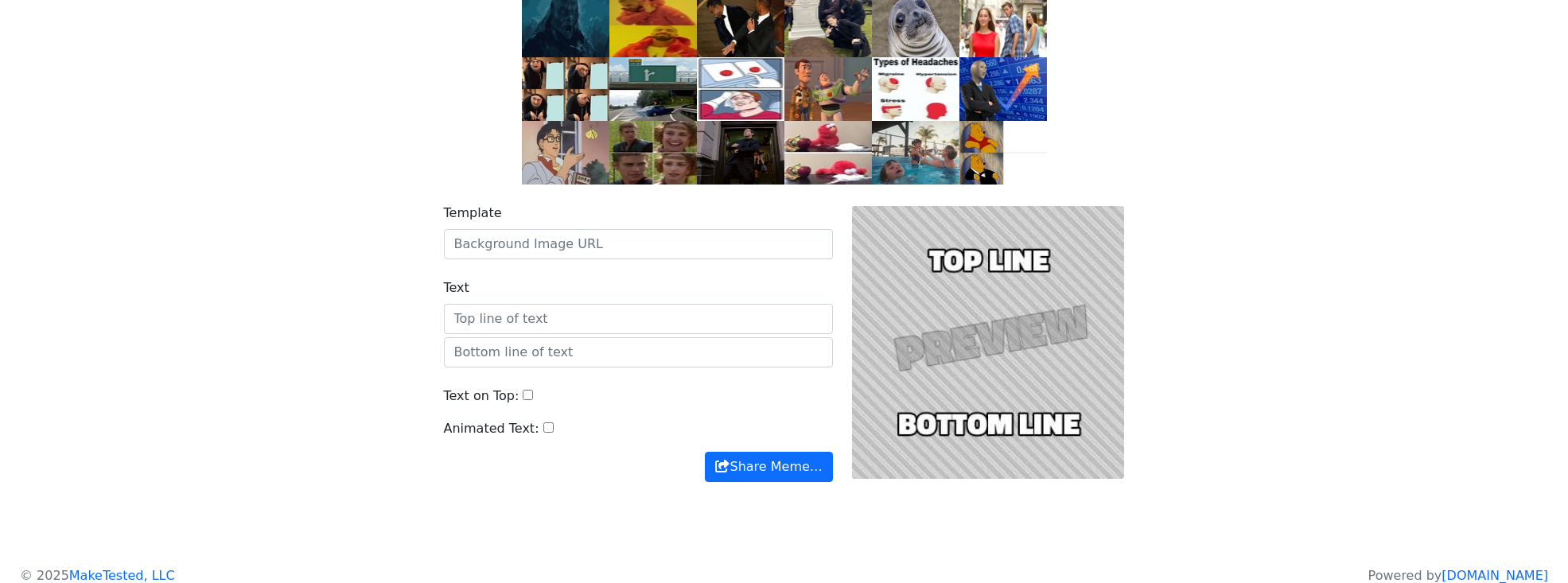
scroll to position [176, 0]
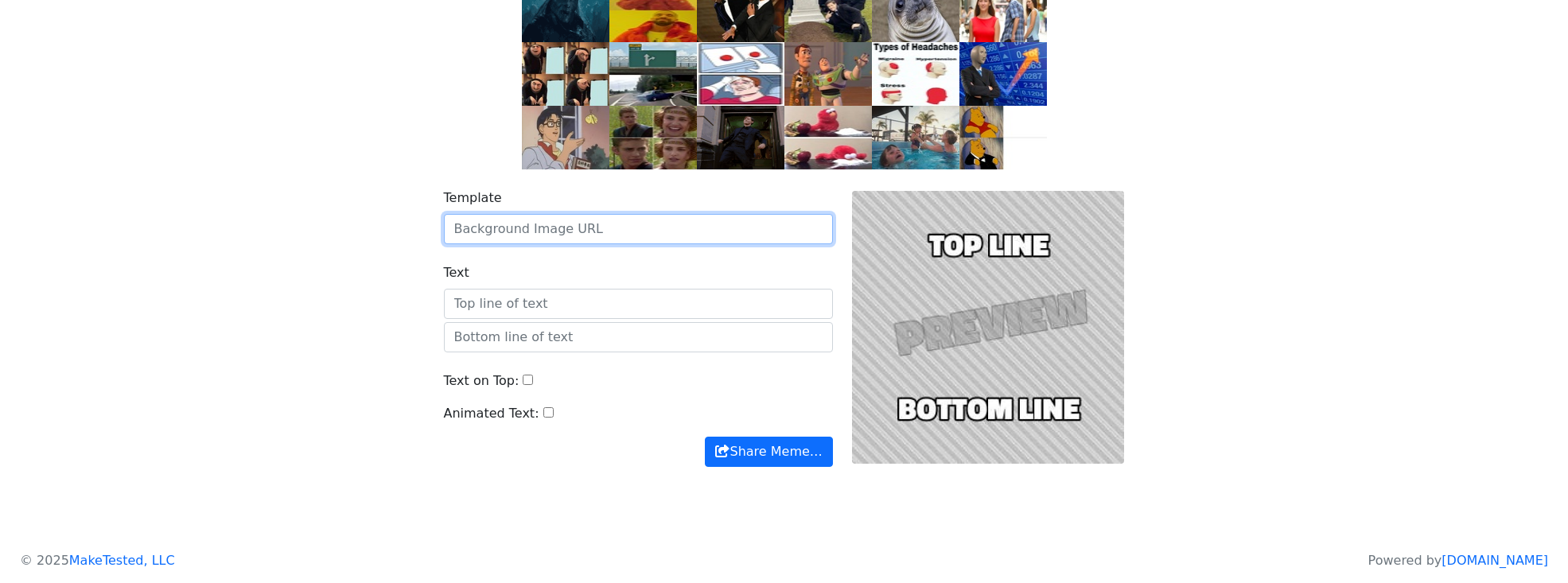
click at [590, 240] on input "Template" at bounding box center [638, 229] width 389 height 30
type input "https://api.memegen.link/images/cheems.jpg"
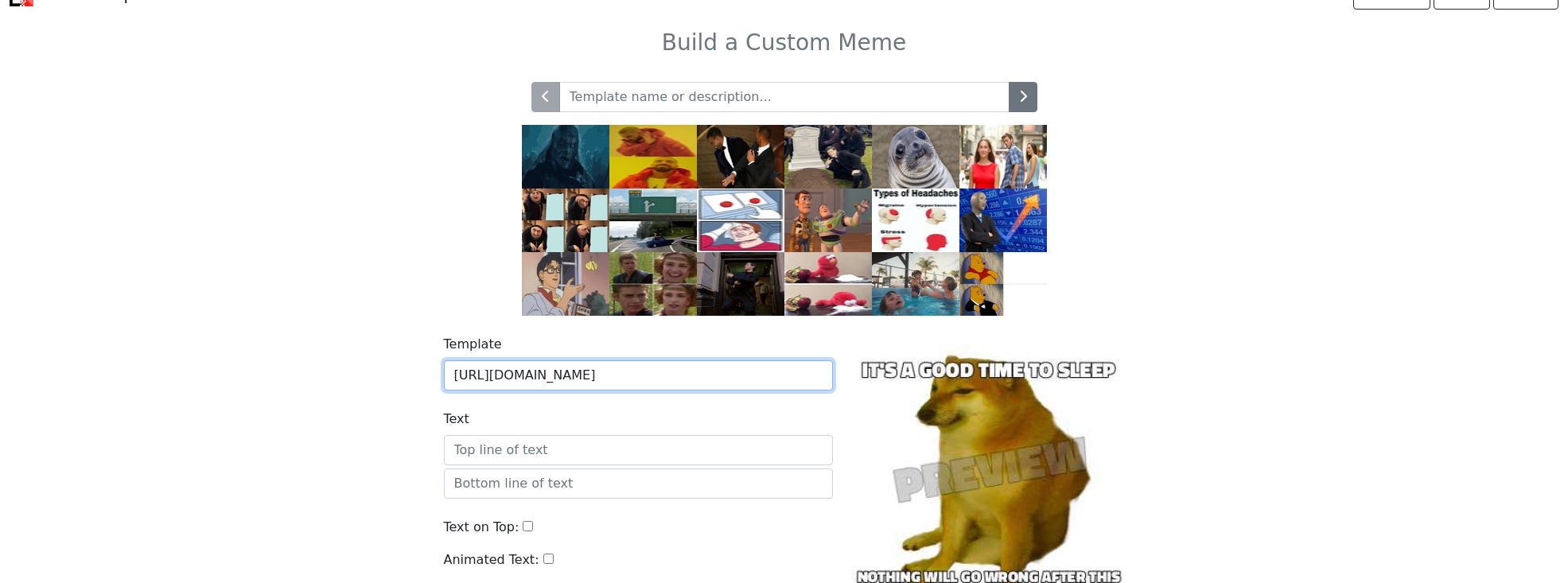
scroll to position [17, 0]
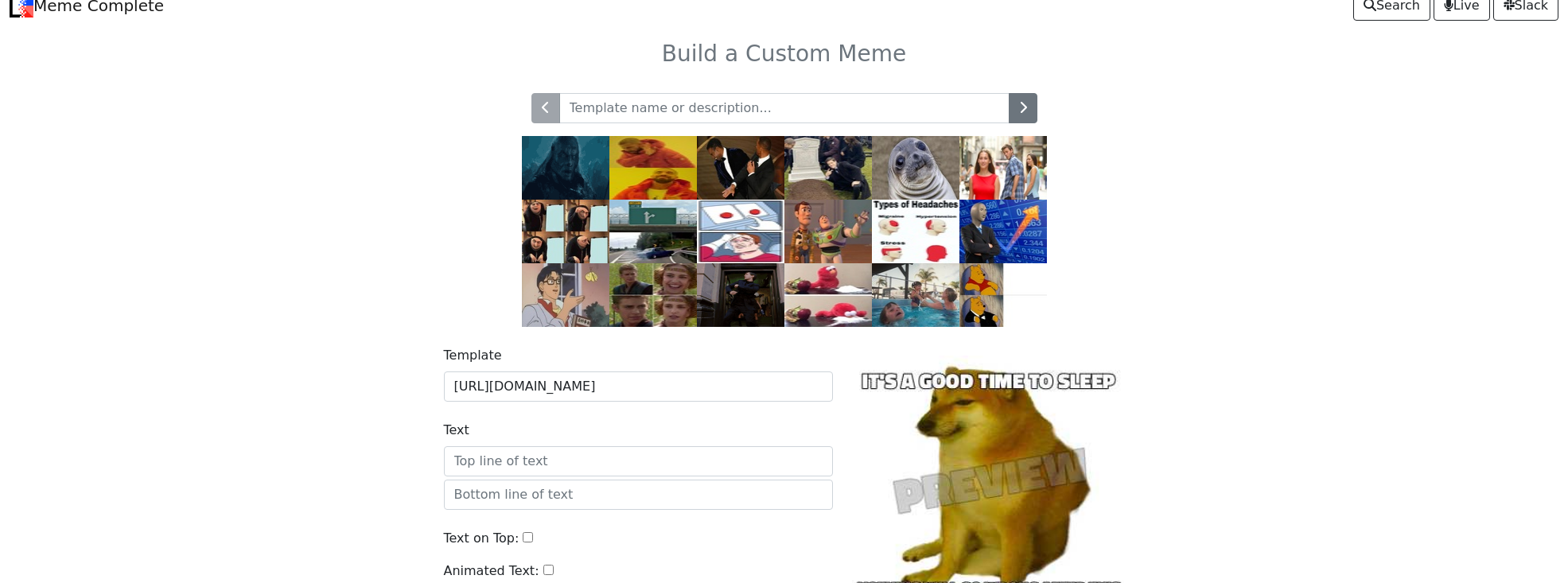
click at [660, 307] on img at bounding box center [653, 295] width 87 height 64
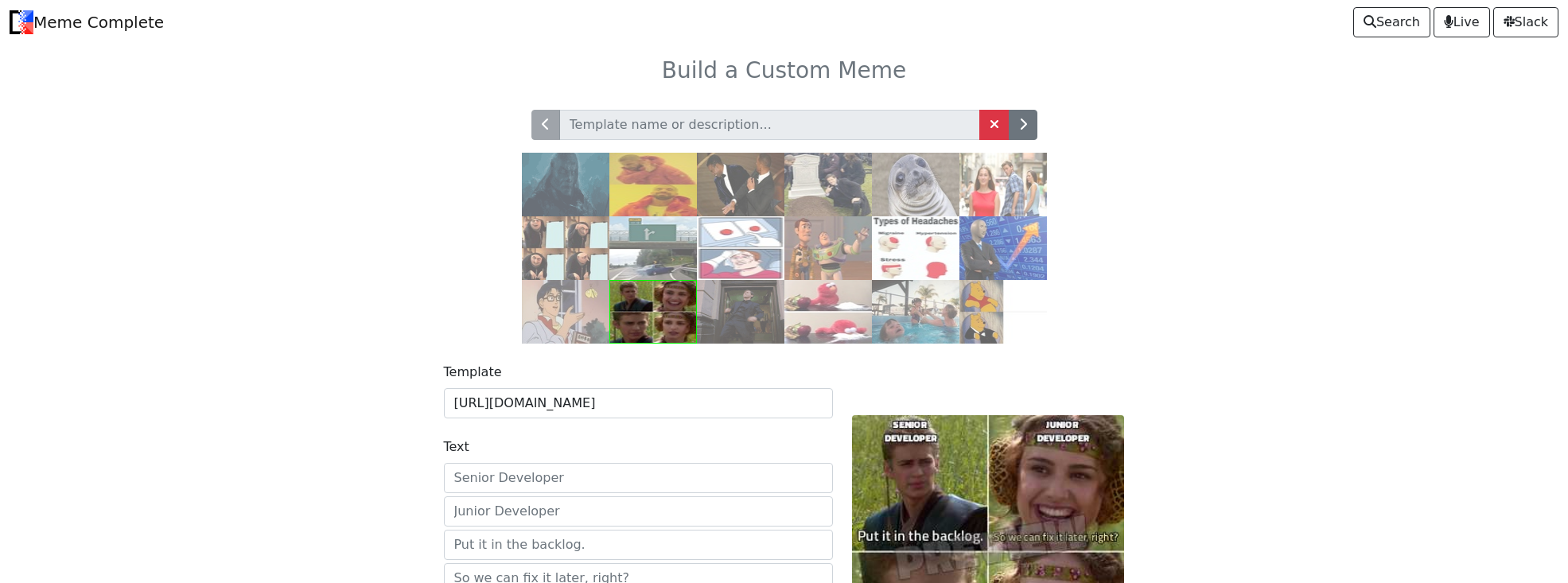
click at [987, 293] on img at bounding box center [1003, 311] width 87 height 64
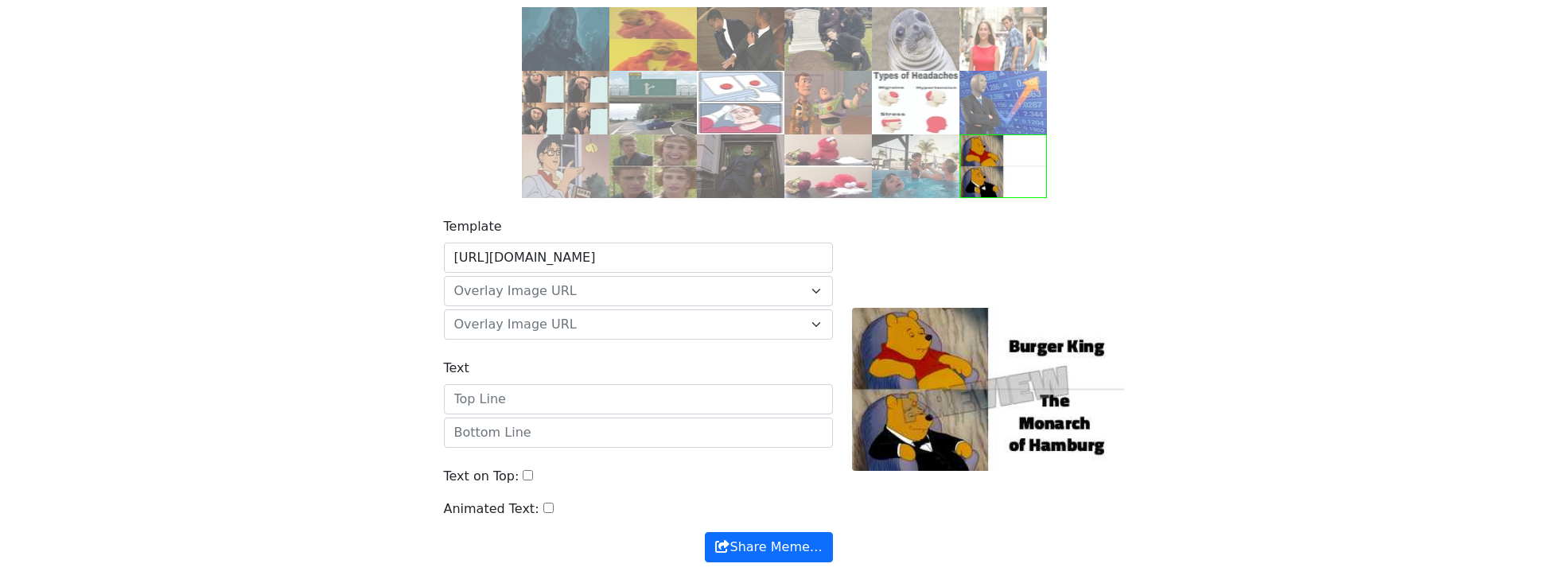
scroll to position [239, 0]
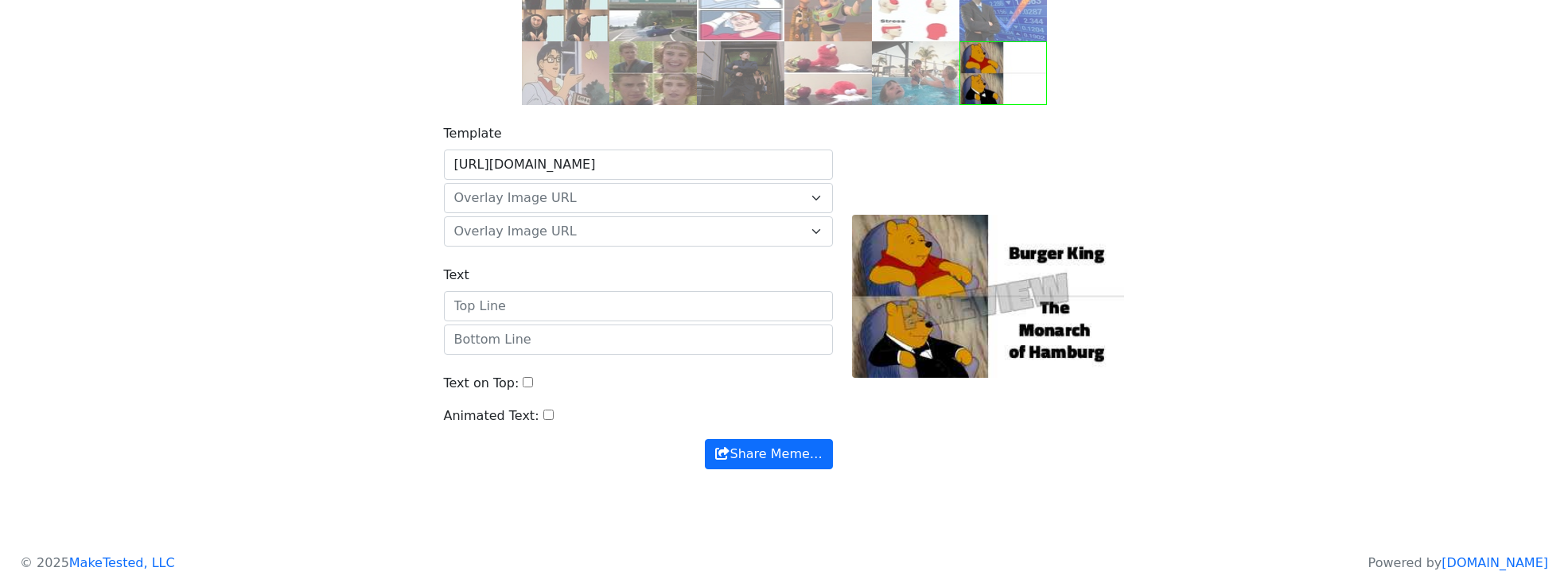
click at [664, 203] on span "Overlay Image URL" at bounding box center [629, 198] width 349 height 19
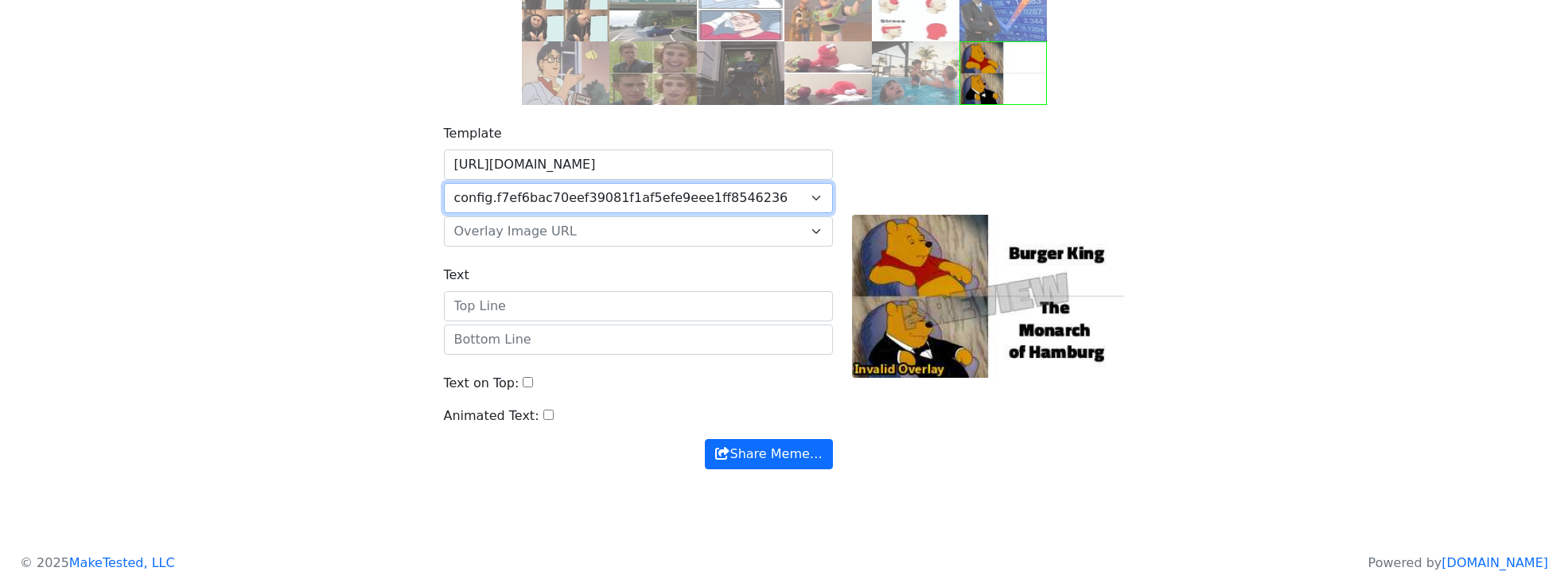
click at [690, 205] on span "config.f7ef6bac70eef39081f1af5efe9eee1ff8546236" at bounding box center [629, 198] width 349 height 19
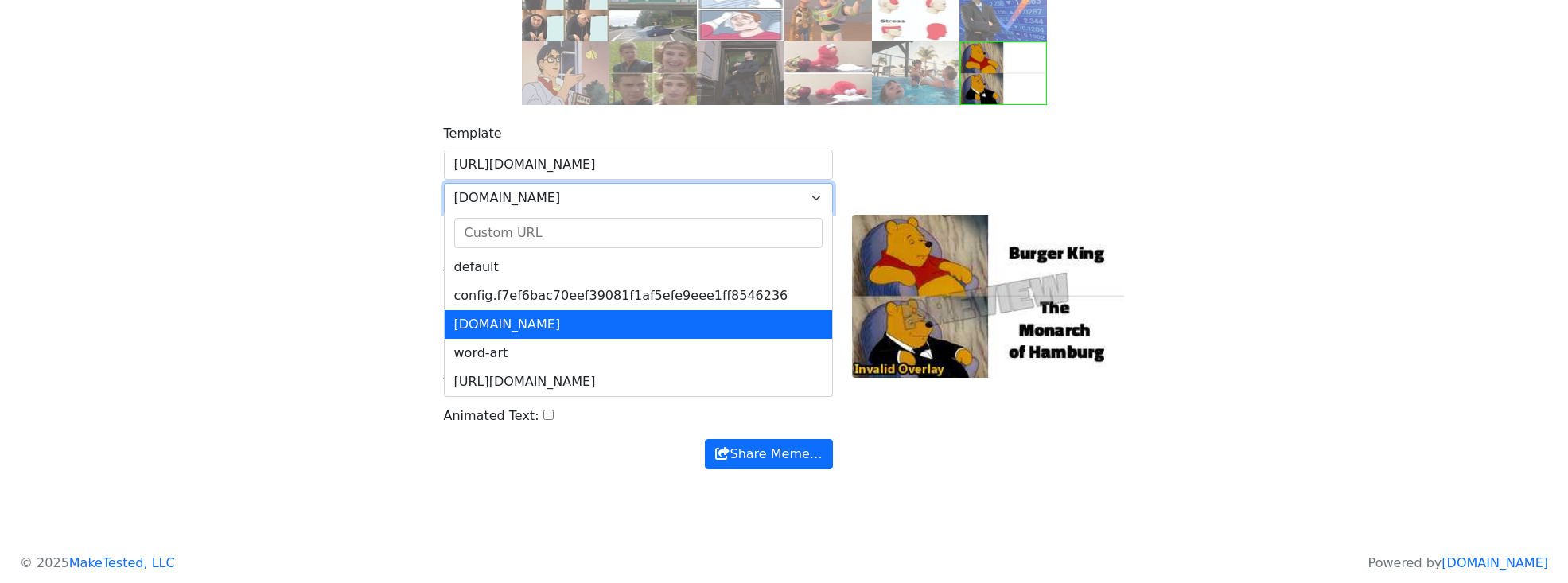
click at [674, 211] on span "default.top" at bounding box center [638, 198] width 389 height 30
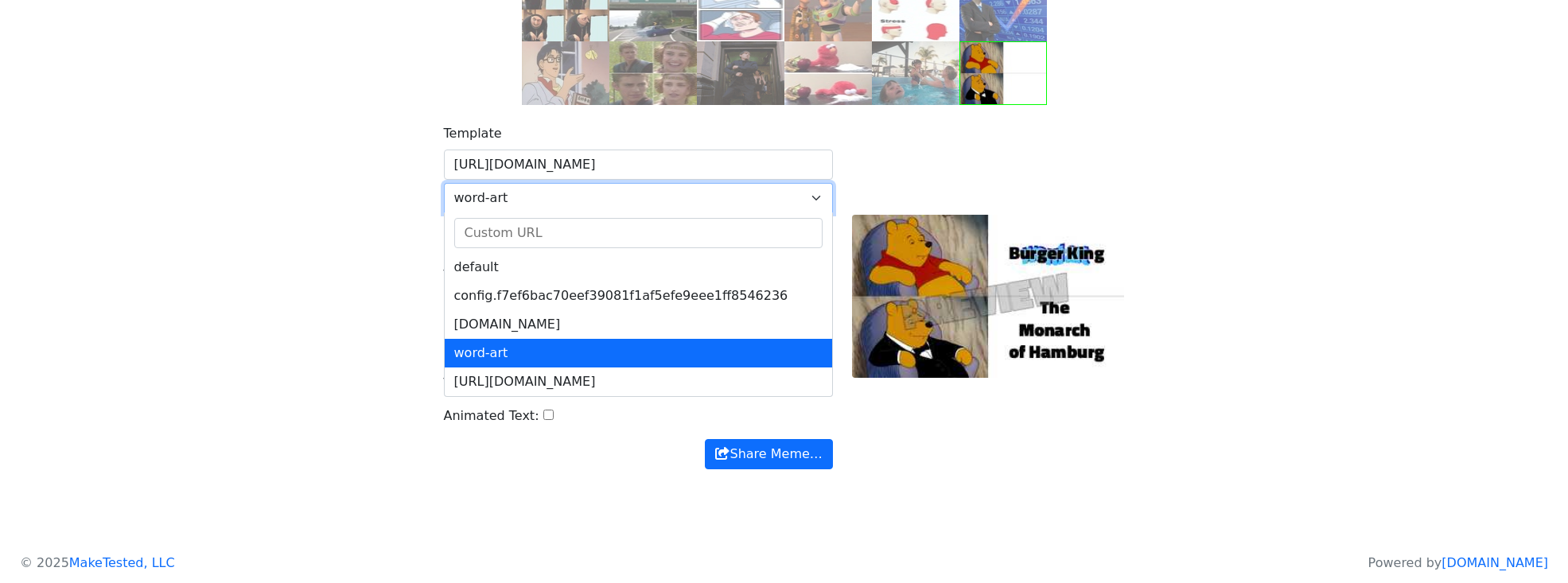
click at [668, 196] on span "word-art" at bounding box center [629, 198] width 349 height 19
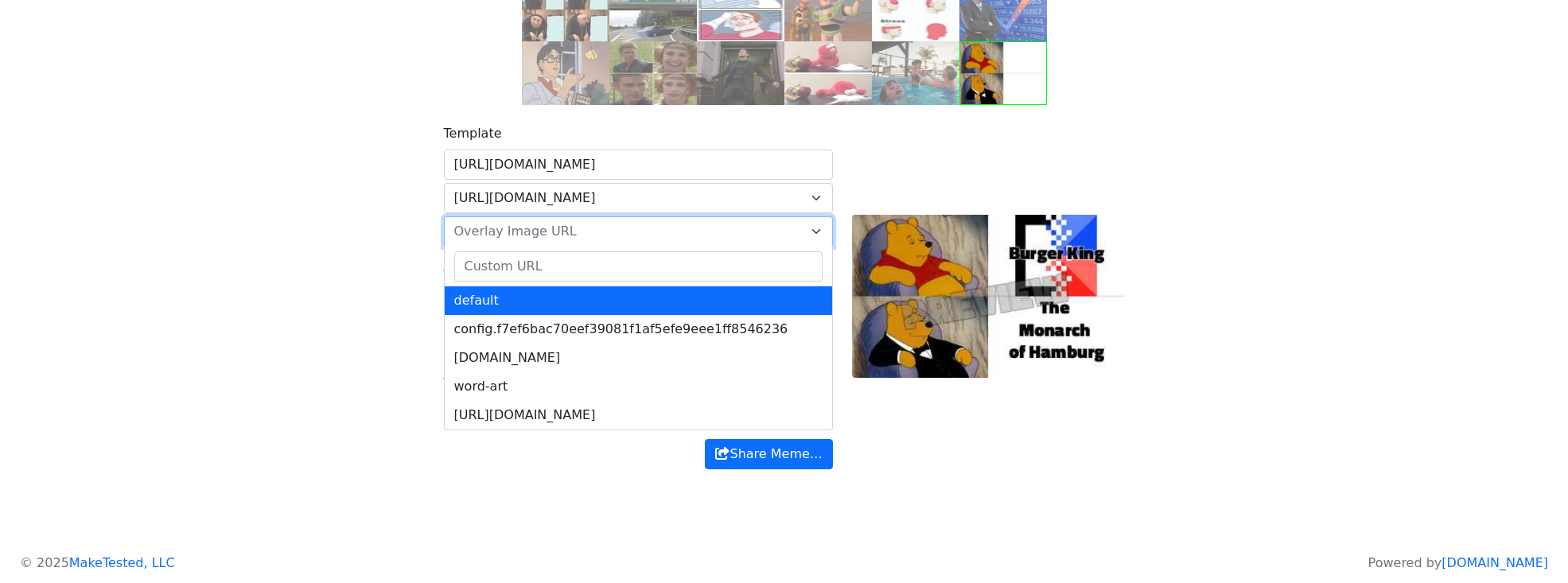
click at [649, 232] on span "Overlay Image URL" at bounding box center [629, 231] width 349 height 19
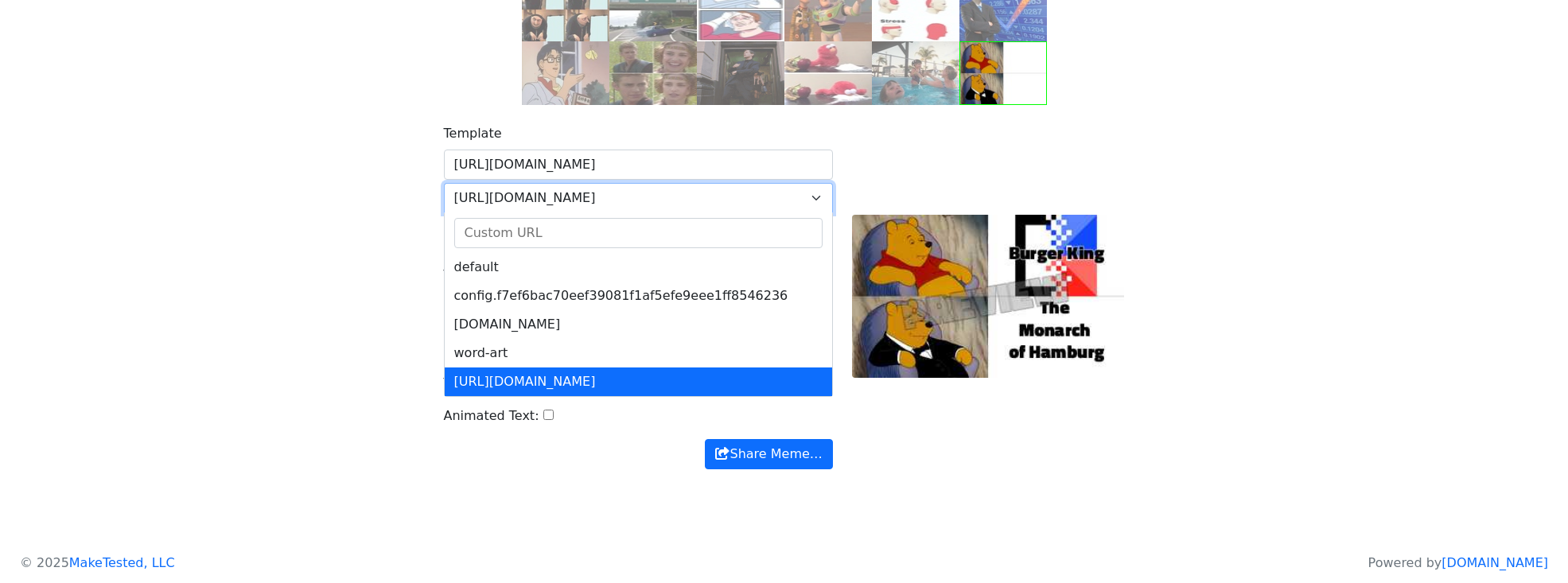
click at [678, 203] on span "https://memecomplete.com/static/images/logo.png" at bounding box center [629, 198] width 349 height 19
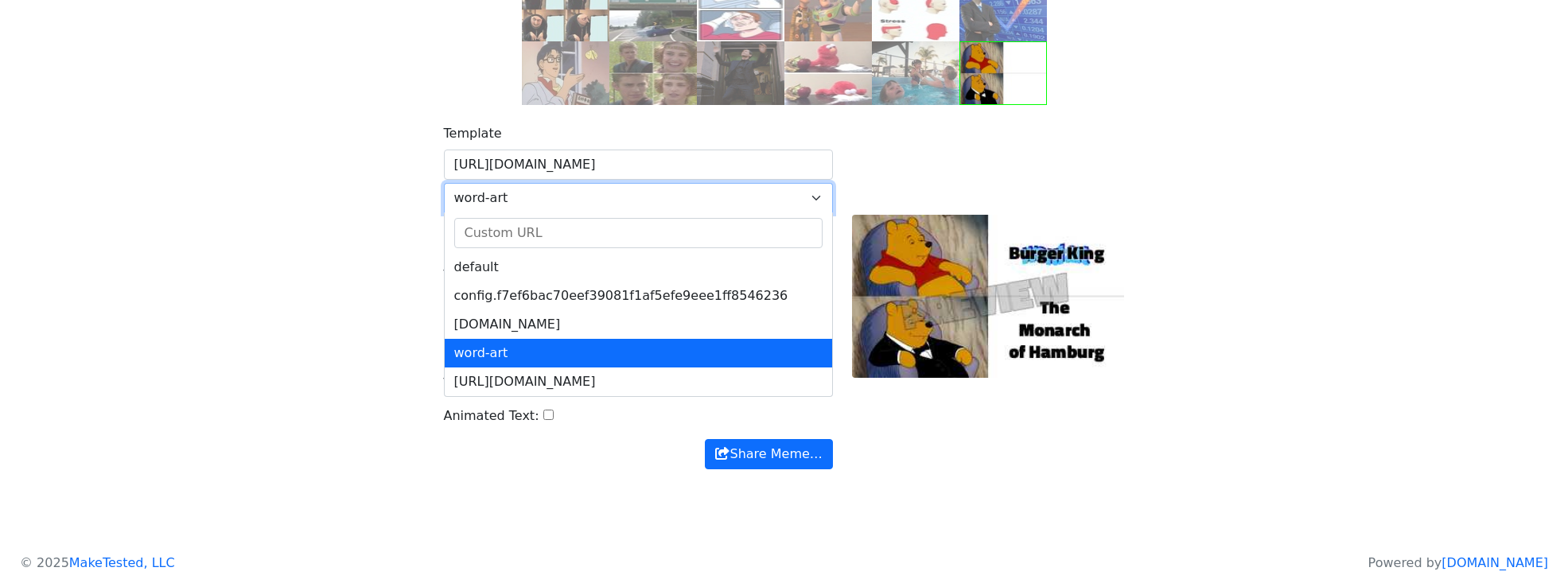
click at [691, 187] on span "word-art" at bounding box center [638, 198] width 389 height 30
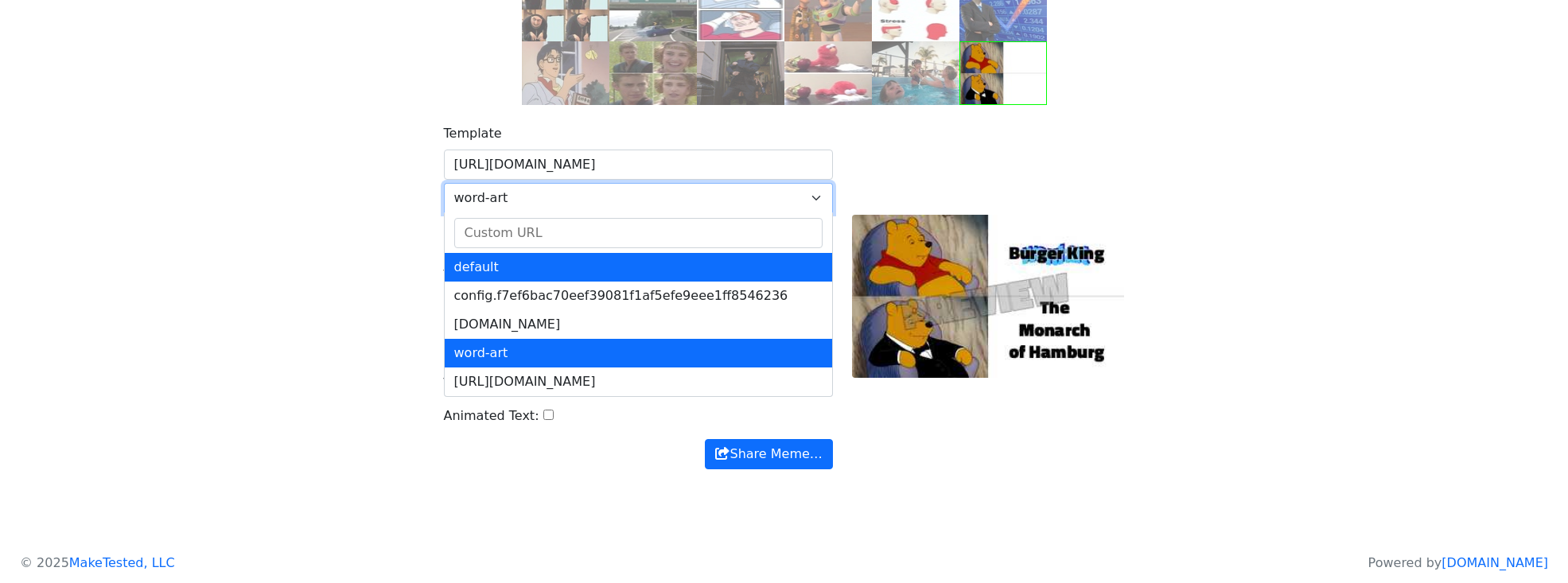
select select "default"
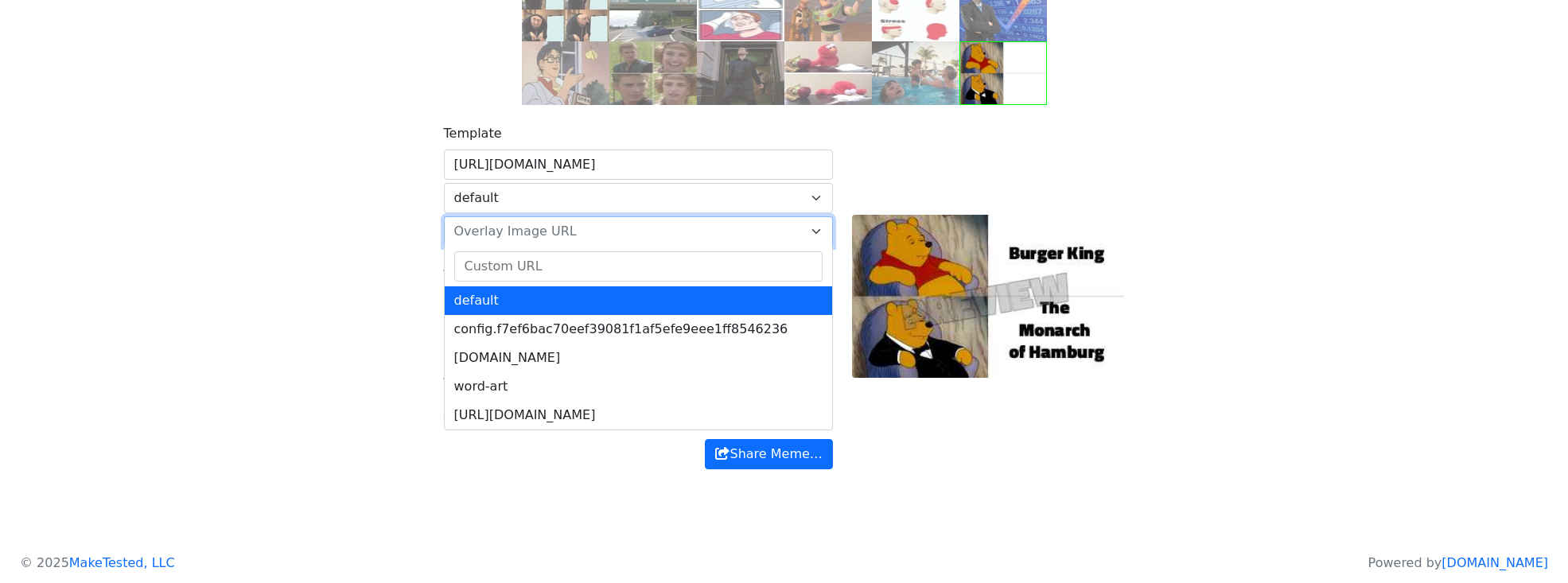
click at [642, 232] on span "Overlay Image URL" at bounding box center [629, 231] width 349 height 19
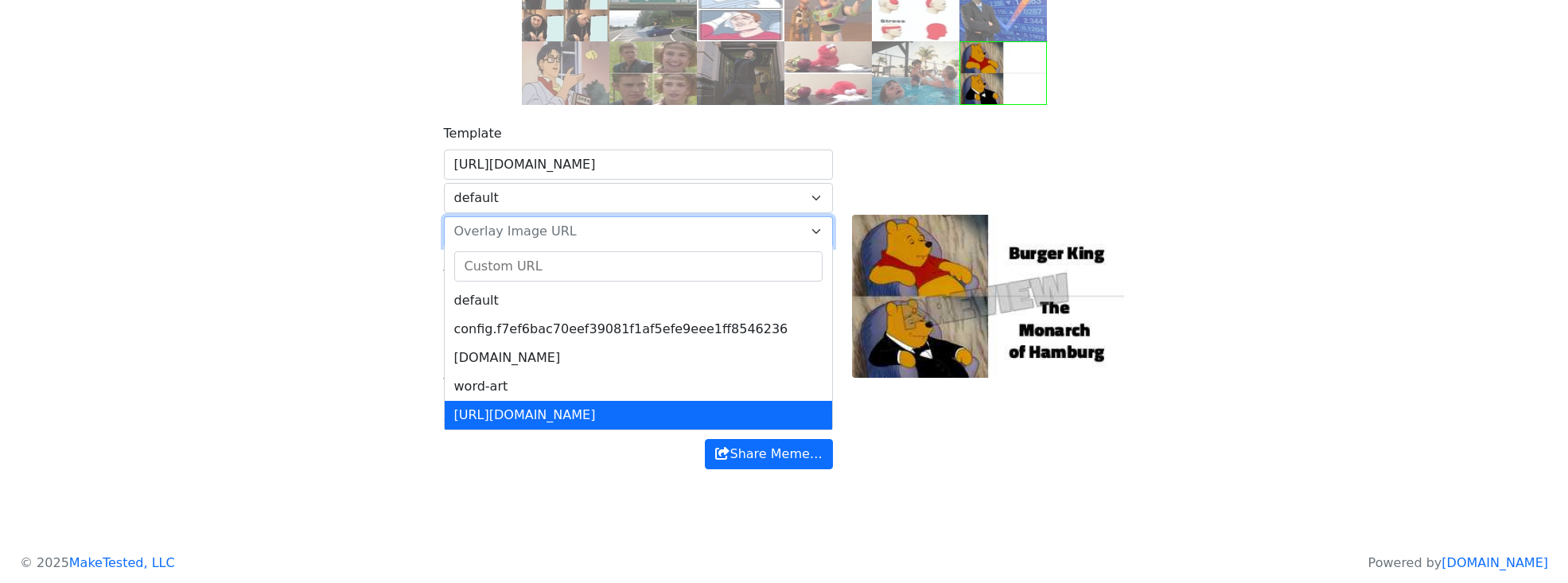
select select "https://memecomplete.com/static/images/logo.png"
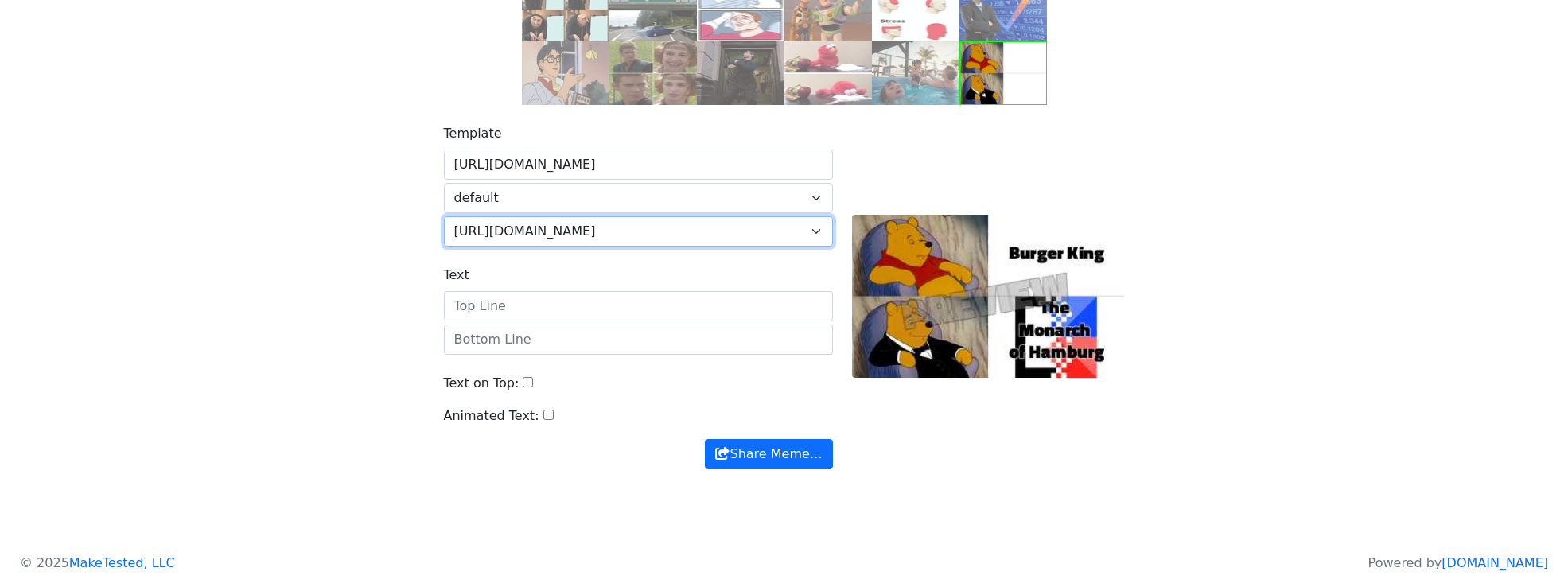
click at [720, 228] on span "https://memecomplete.com/static/images/logo.png" at bounding box center [629, 231] width 349 height 19
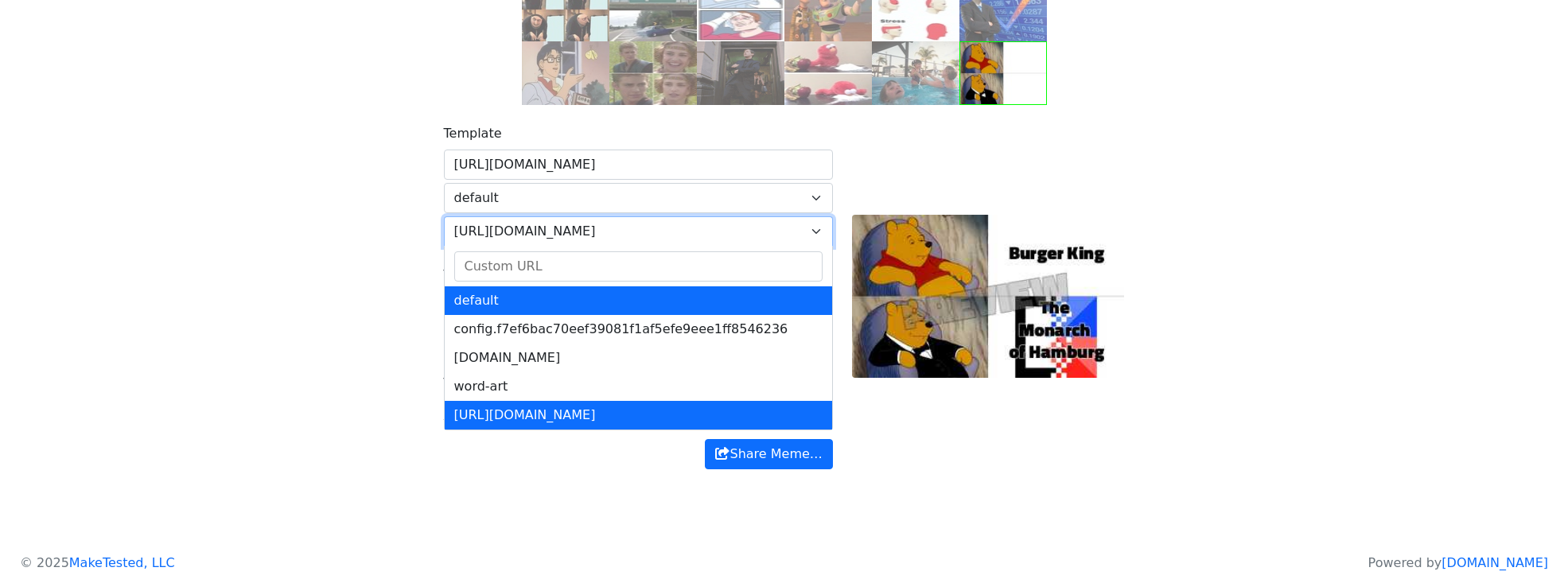
click at [667, 236] on span "https://memecomplete.com/static/images/logo.png" at bounding box center [629, 231] width 349 height 19
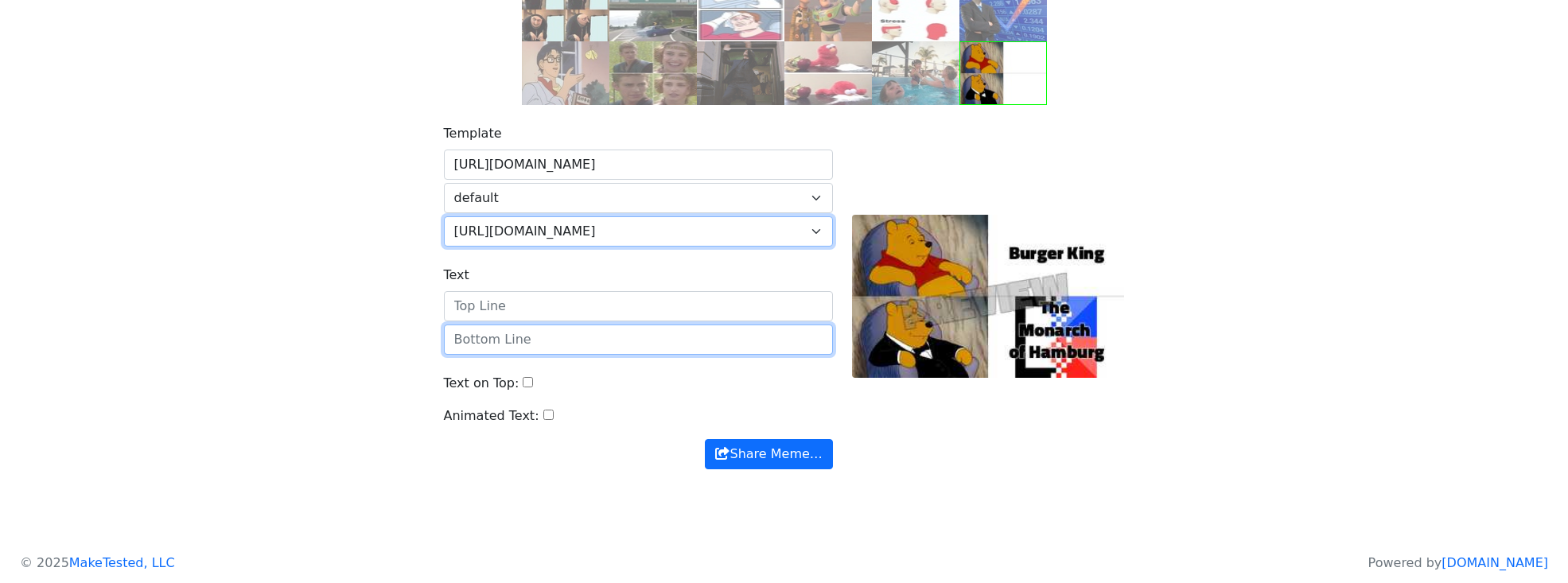
click at [508, 337] on input "text" at bounding box center [638, 340] width 389 height 30
type input "SSSS"
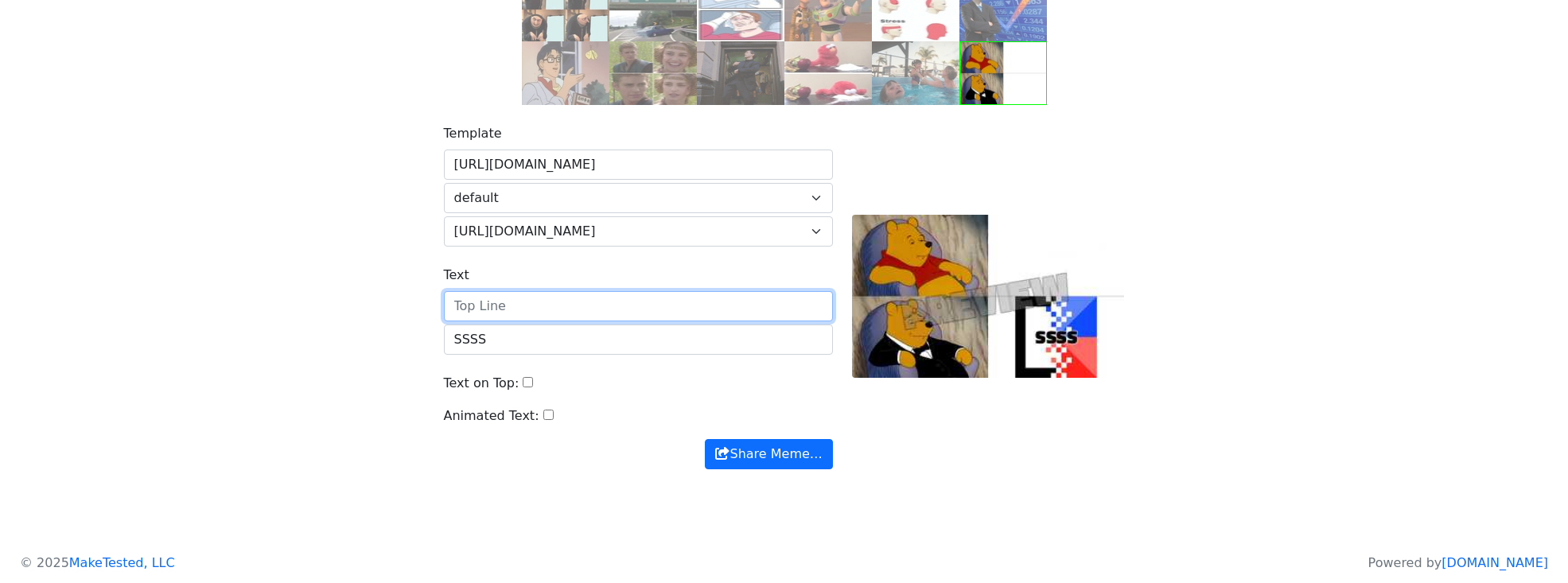
click at [569, 304] on input "Text" at bounding box center [638, 306] width 389 height 30
type input "TSET"
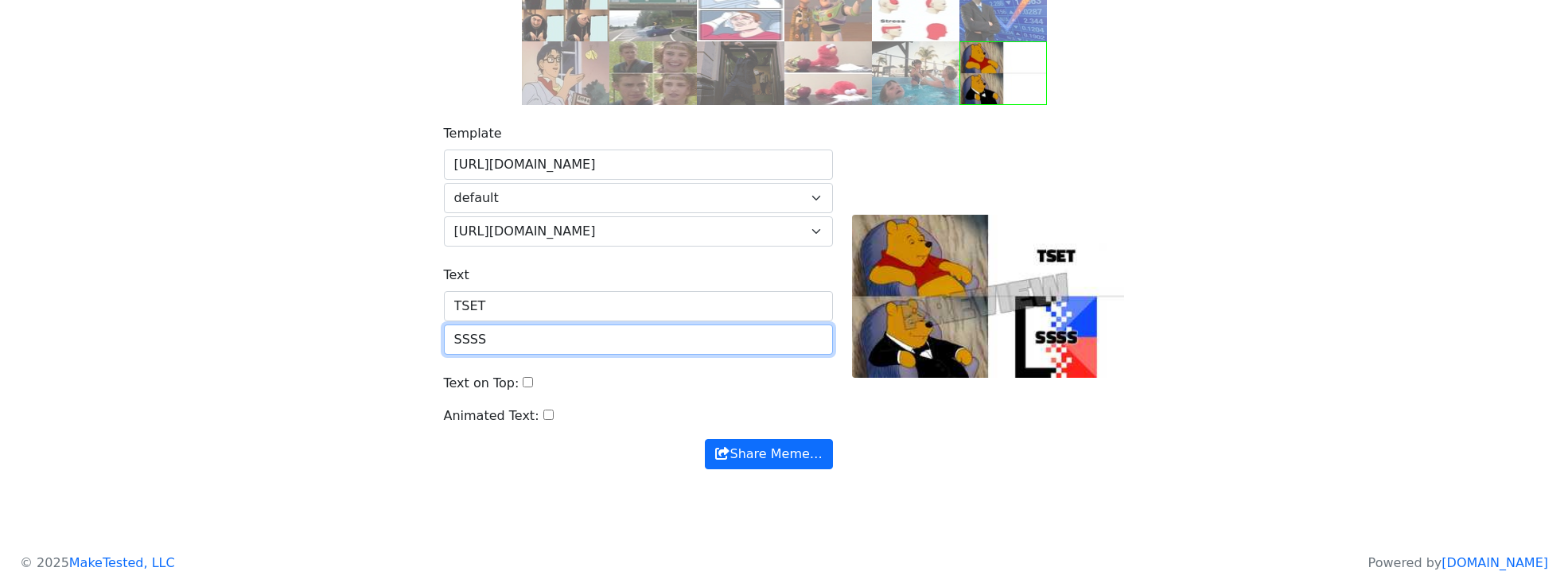
click at [565, 340] on input "SSSS" at bounding box center [638, 340] width 389 height 30
click at [397, 241] on div "Template https://api.memegen.link/images/pooh.jpg default config.f7ef6bac70eef3…" at bounding box center [784, 305] width 1050 height 402
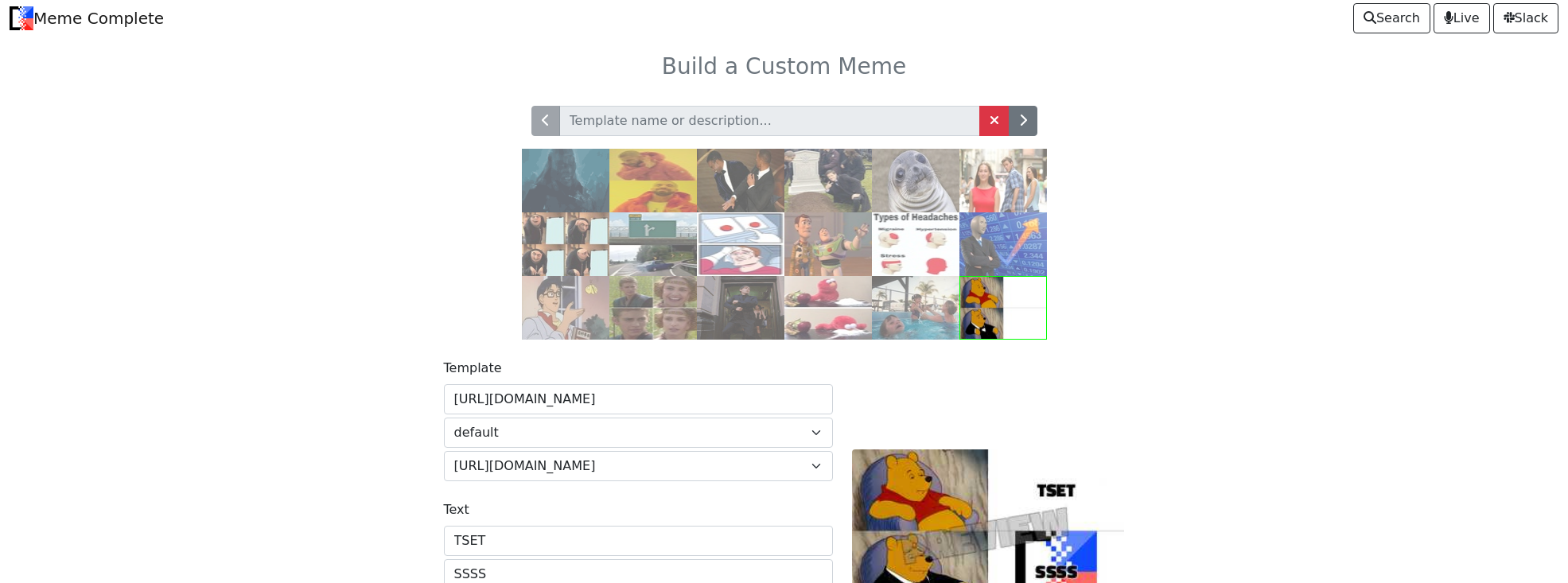
scroll to position [0, 0]
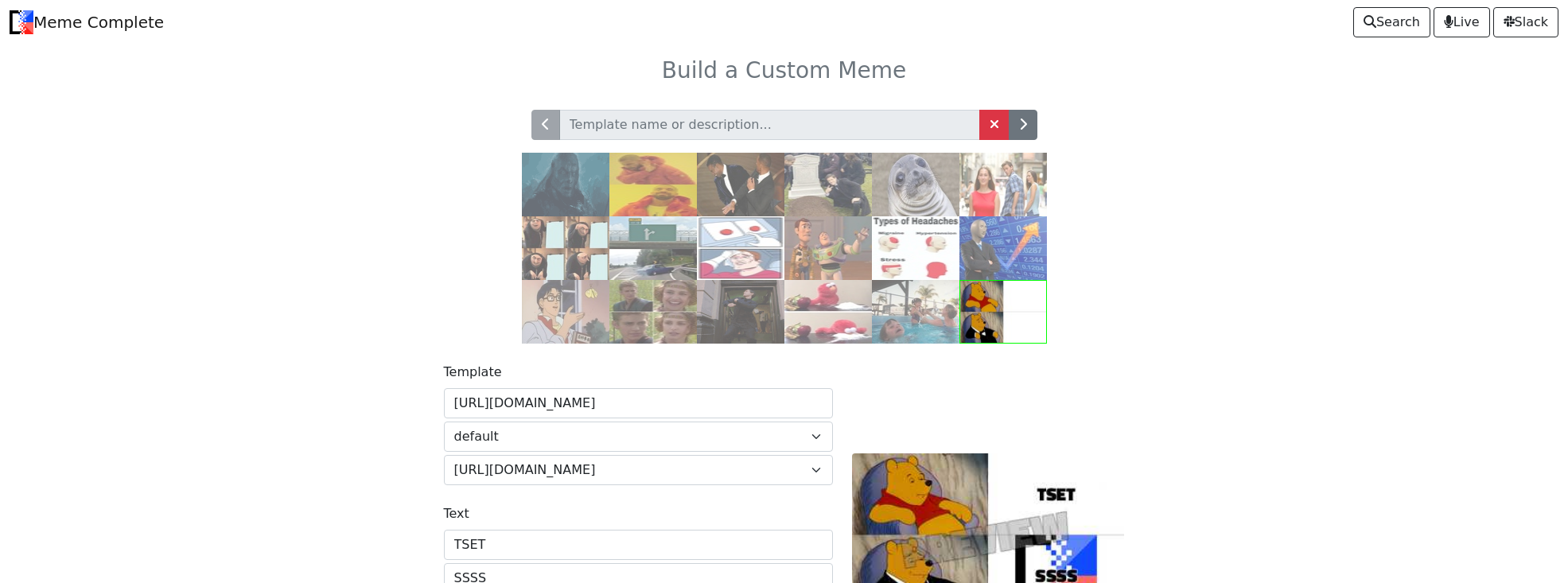
click at [137, 21] on link "Meme Complete" at bounding box center [87, 22] width 154 height 31
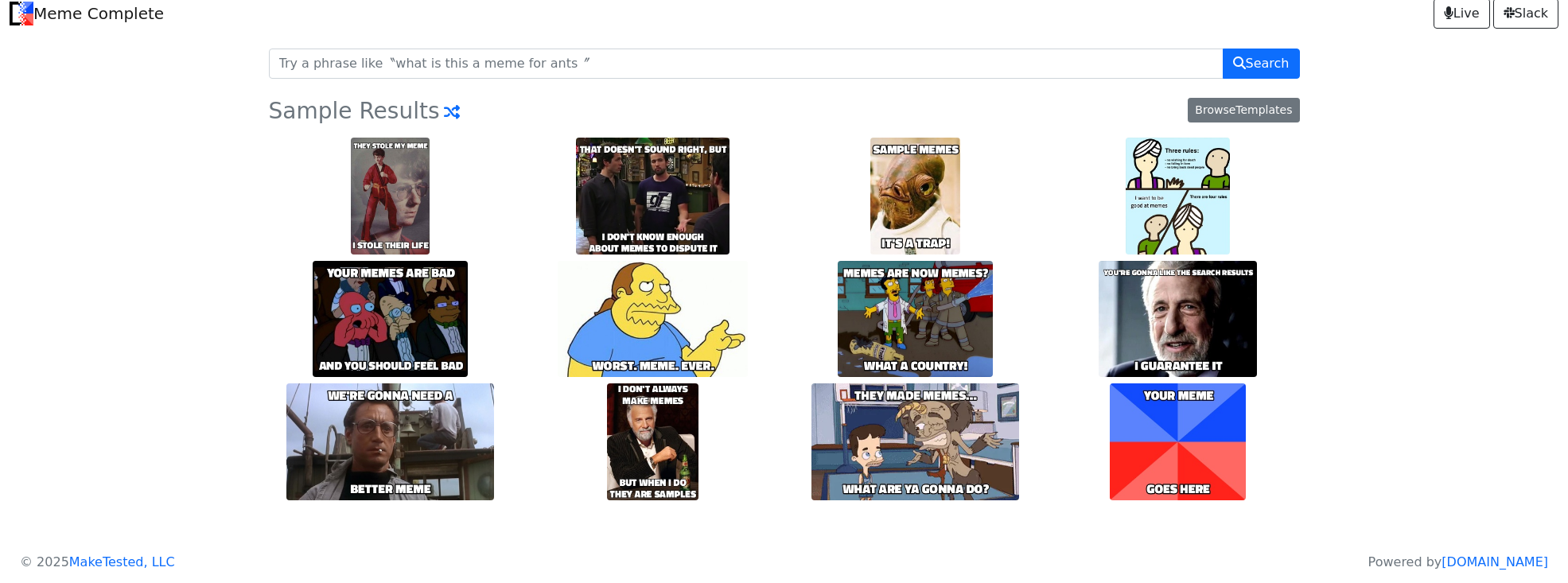
scroll to position [11, 0]
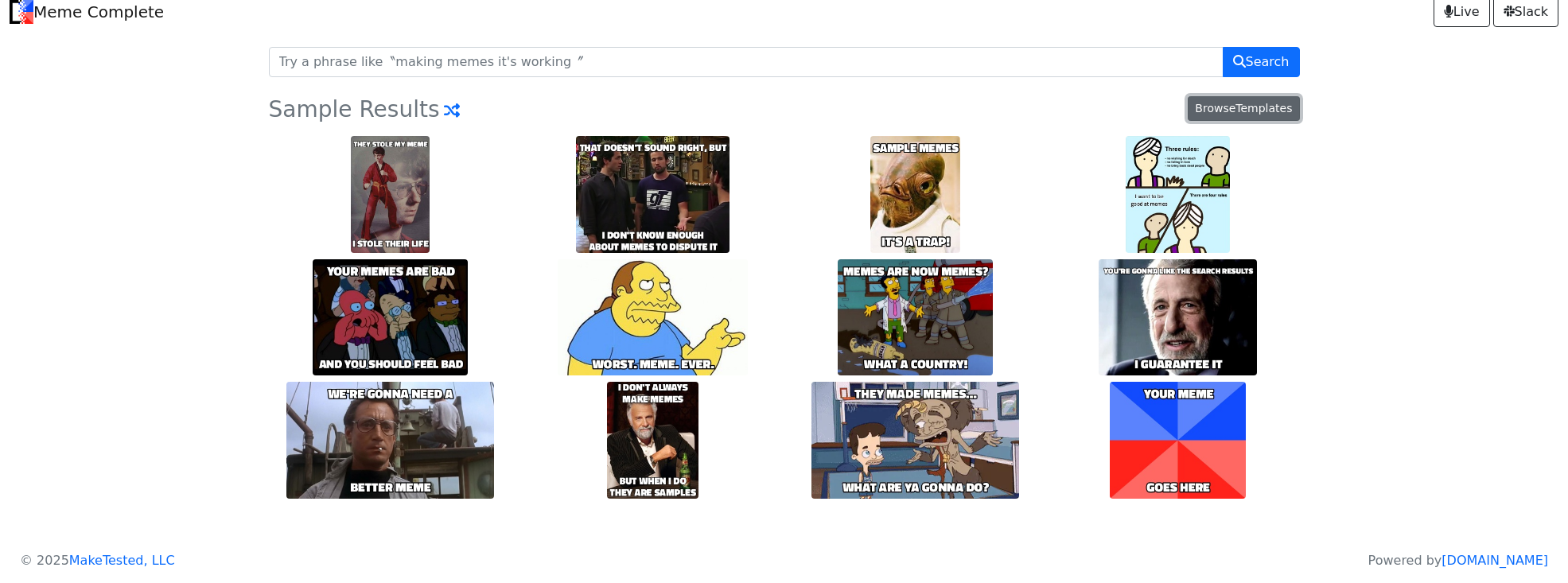
click at [1249, 105] on link "Browse Templates" at bounding box center [1243, 108] width 111 height 25
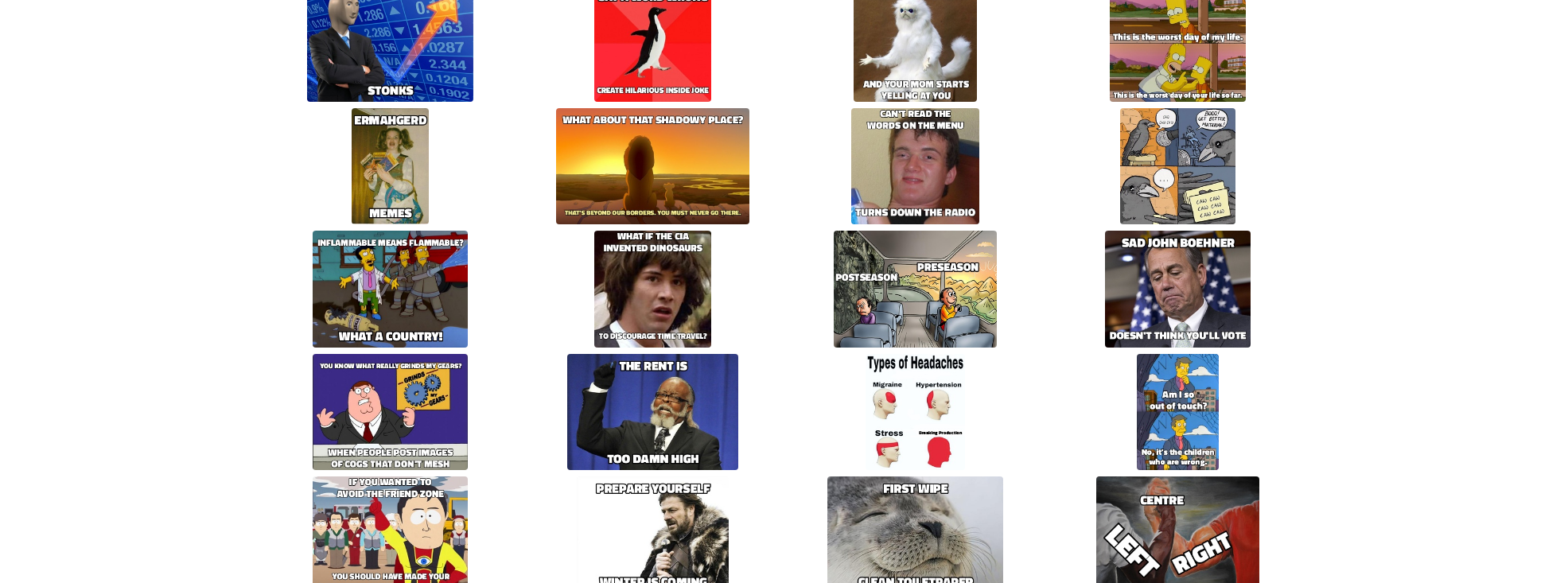
scroll to position [5774, 0]
